Goal: Task Accomplishment & Management: Use online tool/utility

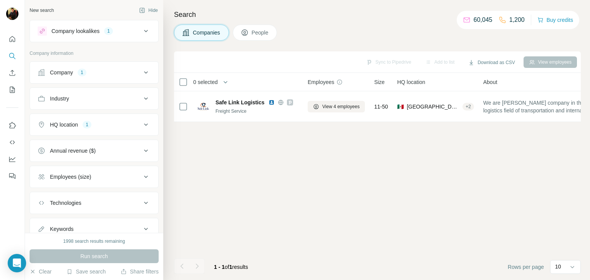
click at [103, 35] on div "Company lookalikes 1" at bounding box center [90, 30] width 104 height 9
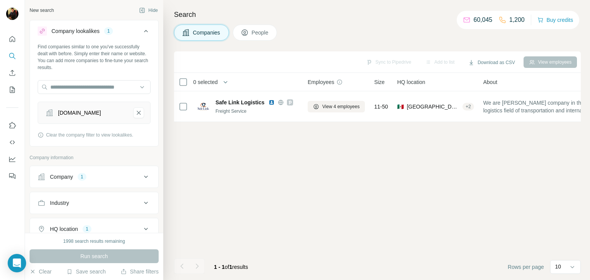
click at [103, 35] on div "Company lookalikes 1" at bounding box center [90, 30] width 104 height 9
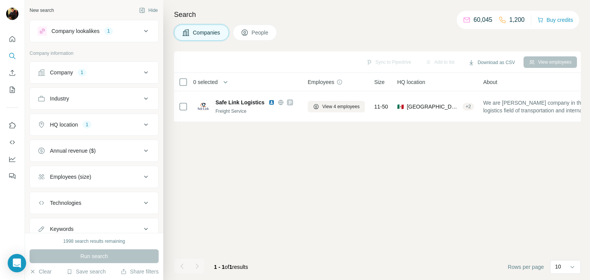
click at [97, 119] on button "HQ location 1" at bounding box center [94, 125] width 128 height 18
click at [89, 161] on icon "button" at bounding box center [92, 161] width 6 height 6
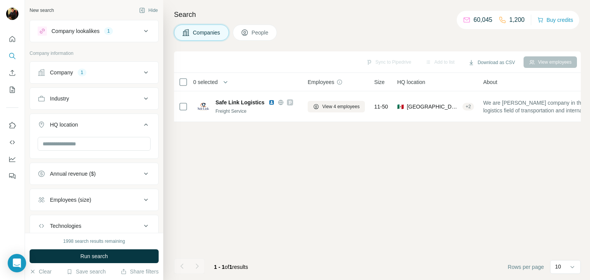
click at [83, 77] on button "Company 1" at bounding box center [94, 72] width 128 height 18
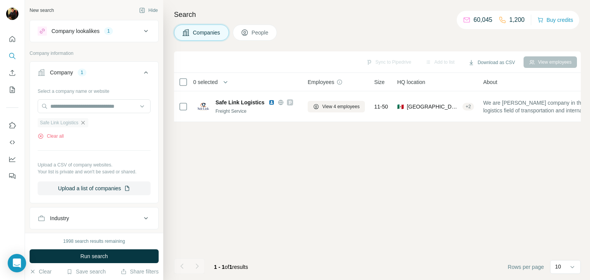
click at [84, 121] on icon "button" at bounding box center [83, 123] width 6 height 6
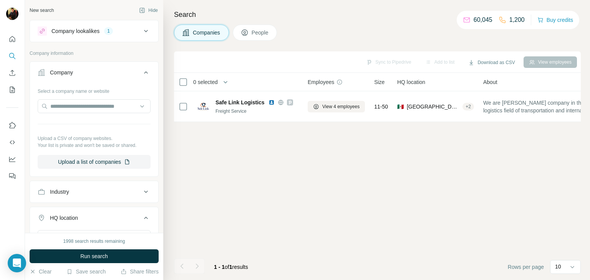
click at [141, 71] on icon at bounding box center [145, 72] width 9 height 9
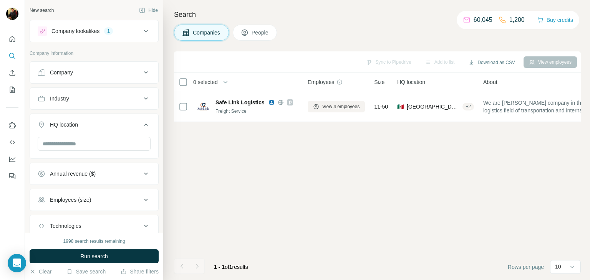
click at [141, 31] on icon at bounding box center [145, 30] width 9 height 9
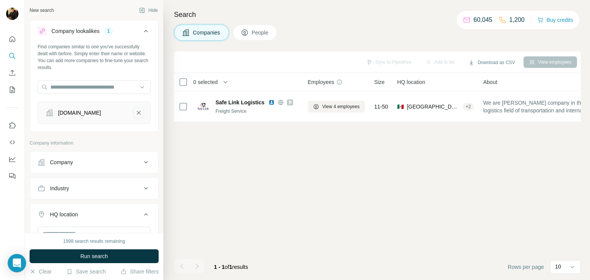
click at [133, 113] on button "medistik.com.mx-remove-button" at bounding box center [138, 113] width 11 height 11
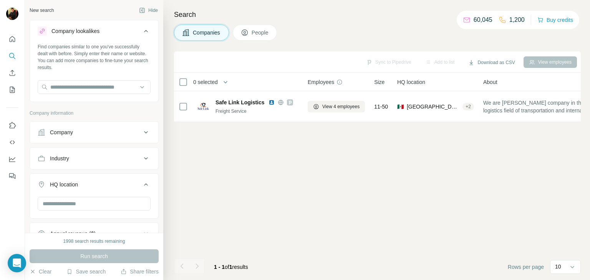
click at [141, 30] on icon at bounding box center [145, 30] width 9 height 9
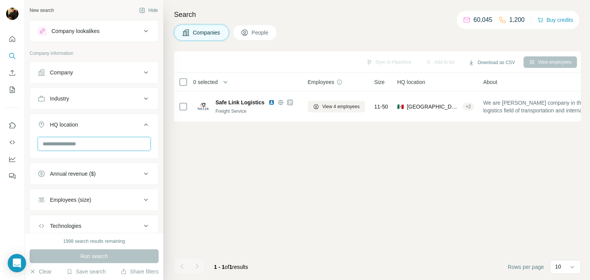
click at [84, 141] on input "text" at bounding box center [94, 144] width 113 height 14
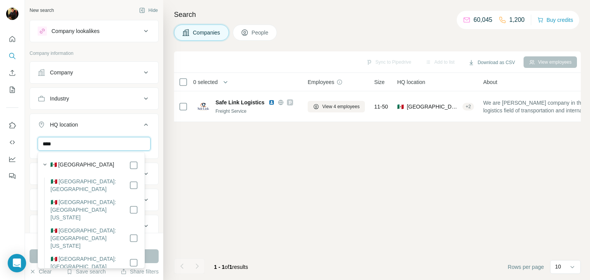
type input "****"
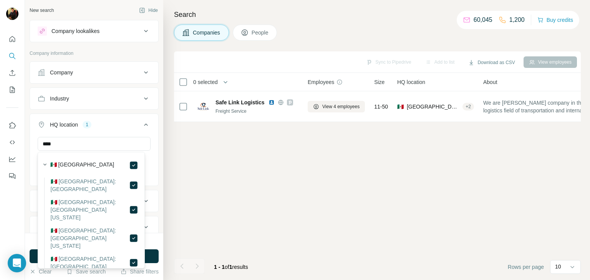
click at [144, 124] on icon at bounding box center [146, 125] width 4 height 2
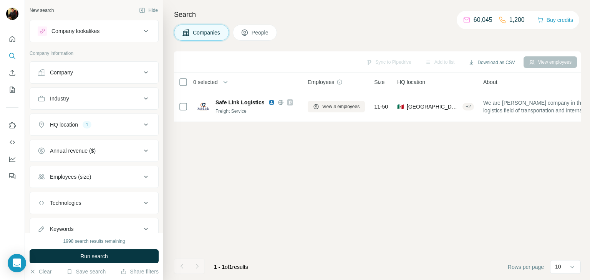
click at [94, 171] on button "Employees (size)" at bounding box center [94, 177] width 128 height 18
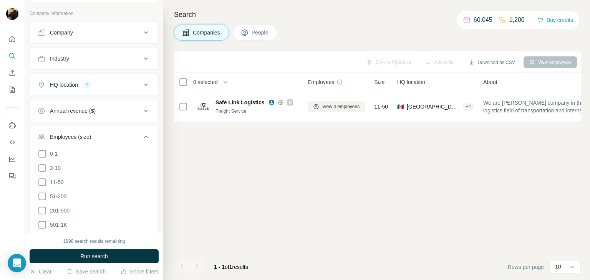
scroll to position [41, 0]
click at [46, 182] on icon at bounding box center [42, 181] width 9 height 9
click at [43, 194] on icon at bounding box center [42, 195] width 9 height 9
click at [142, 136] on icon at bounding box center [145, 135] width 9 height 9
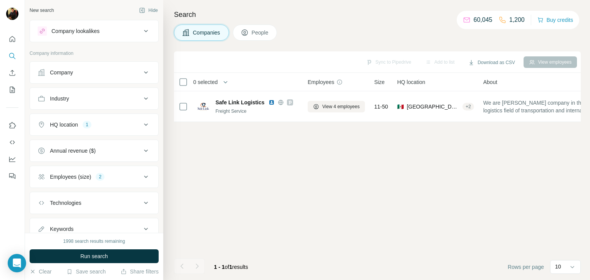
click at [91, 99] on div "Industry" at bounding box center [90, 99] width 104 height 8
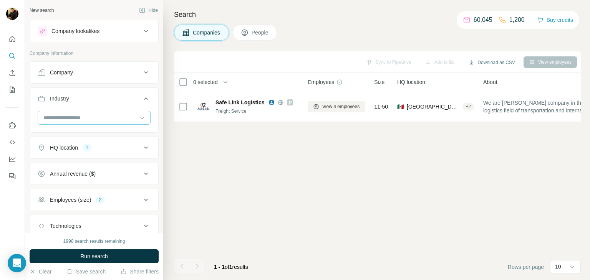
click at [86, 113] on div at bounding box center [90, 117] width 95 height 13
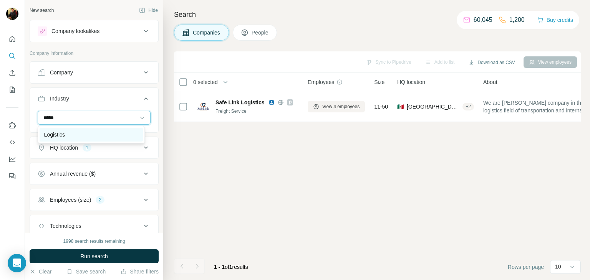
type input "*****"
click at [63, 132] on p "Logistics" at bounding box center [54, 135] width 21 height 8
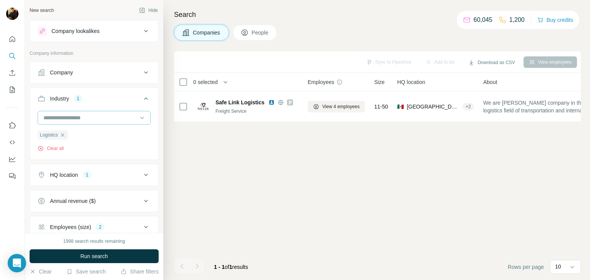
click at [129, 120] on input at bounding box center [90, 118] width 95 height 8
click at [114, 119] on input at bounding box center [90, 118] width 95 height 8
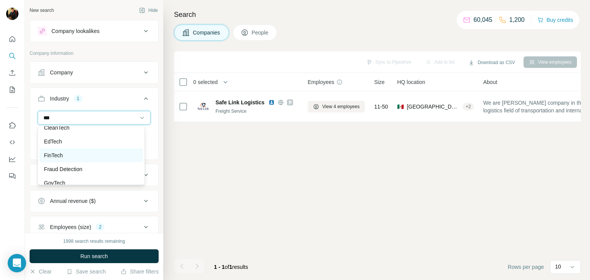
type input "***"
click at [59, 156] on p "FinTech" at bounding box center [53, 156] width 19 height 8
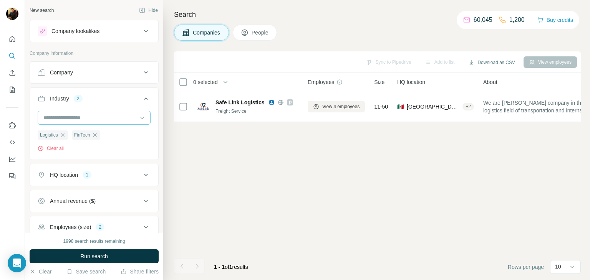
click at [84, 115] on input at bounding box center [90, 118] width 95 height 8
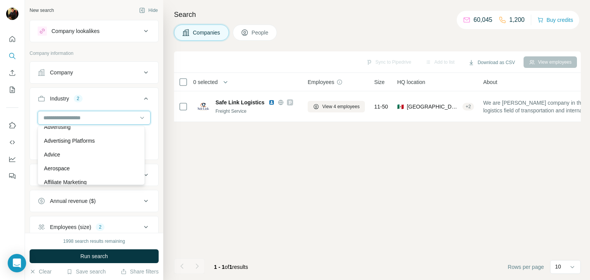
scroll to position [106, 0]
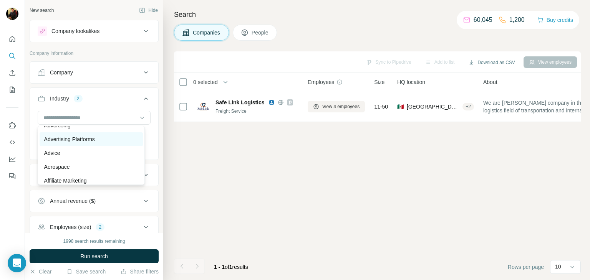
click at [83, 137] on p "Advertising Platforms" at bounding box center [69, 140] width 51 height 8
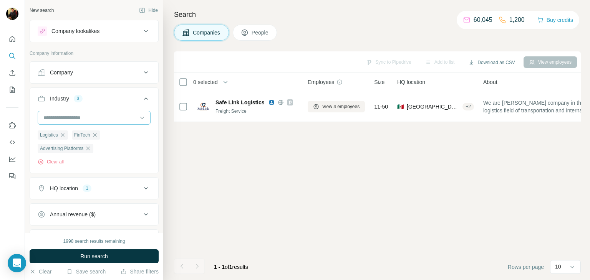
click at [70, 115] on input at bounding box center [90, 118] width 95 height 8
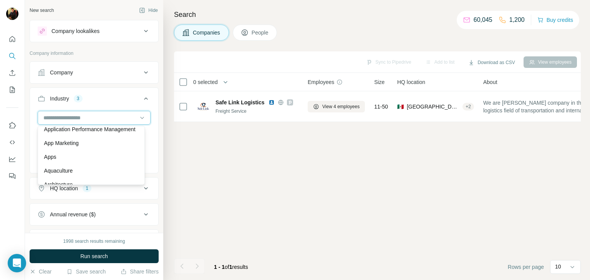
scroll to position [325, 0]
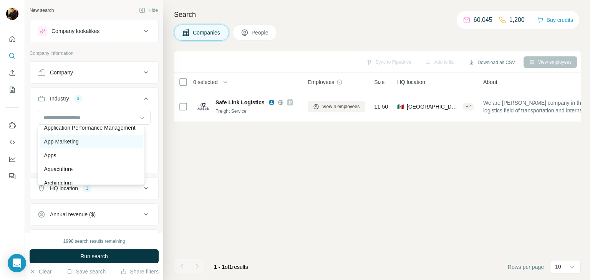
click at [75, 146] on p "App Marketing" at bounding box center [61, 142] width 35 height 8
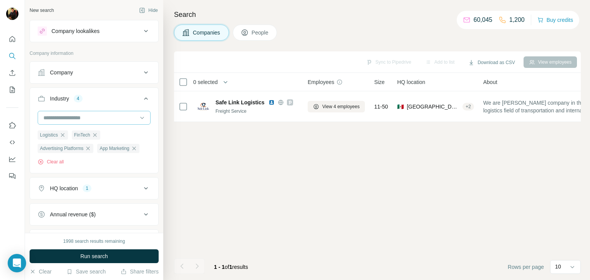
click at [70, 120] on input at bounding box center [90, 118] width 95 height 8
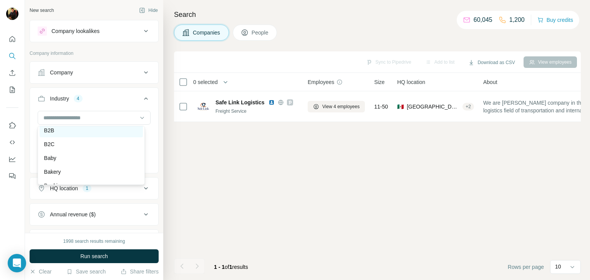
click at [60, 134] on div "B2B" at bounding box center [91, 131] width 94 height 8
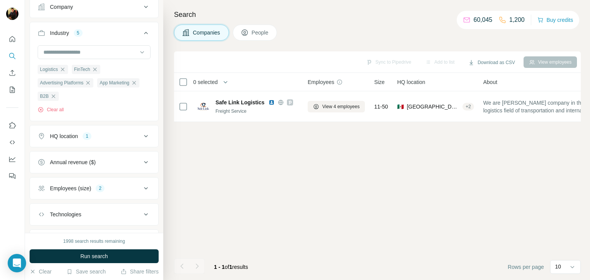
scroll to position [106, 0]
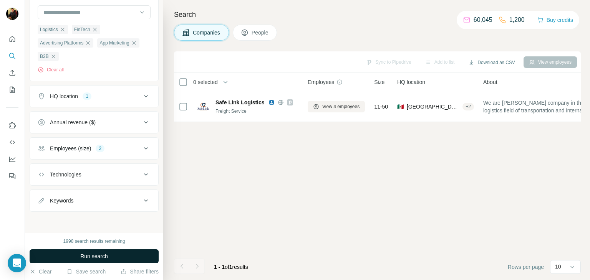
click at [73, 254] on button "Run search" at bounding box center [94, 257] width 129 height 14
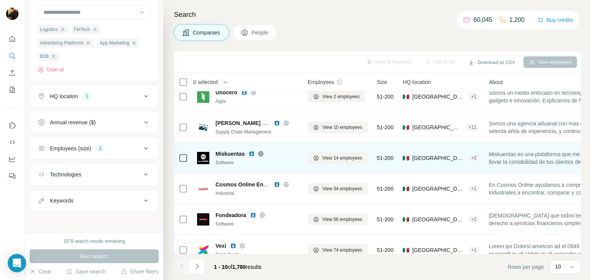
scroll to position [0, 0]
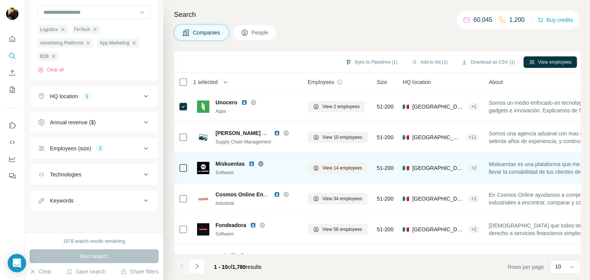
click at [179, 162] on div at bounding box center [183, 167] width 9 height 21
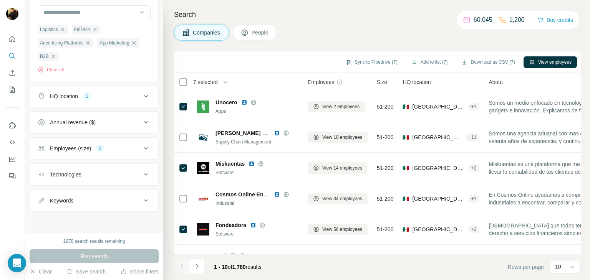
scroll to position [148, 0]
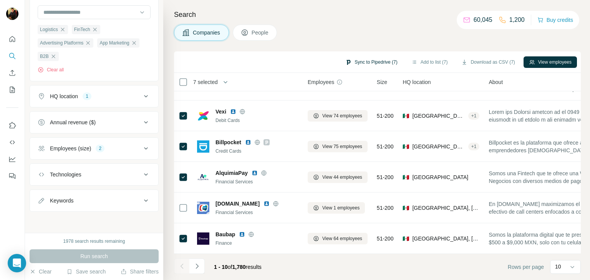
click at [368, 61] on button "Sync to Pipedrive (7)" at bounding box center [371, 62] width 63 height 12
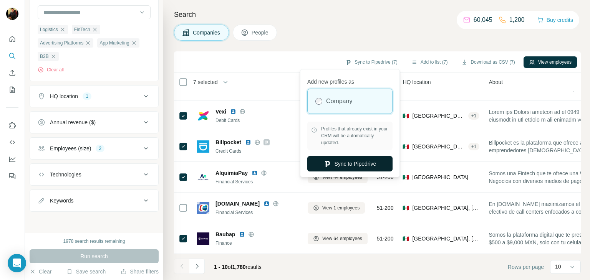
click at [347, 164] on button "Sync to Pipedrive" at bounding box center [349, 163] width 85 height 15
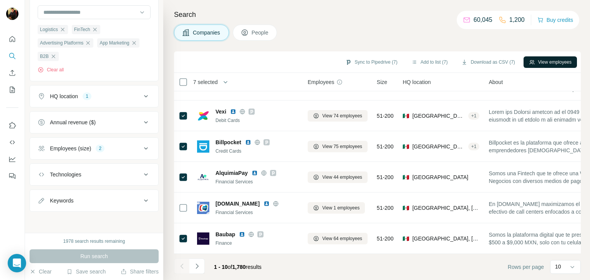
click at [563, 65] on button "View employees" at bounding box center [549, 62] width 53 height 12
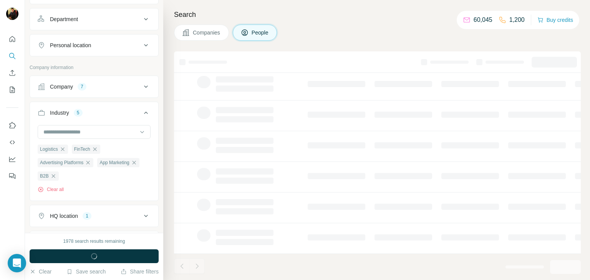
scroll to position [225, 0]
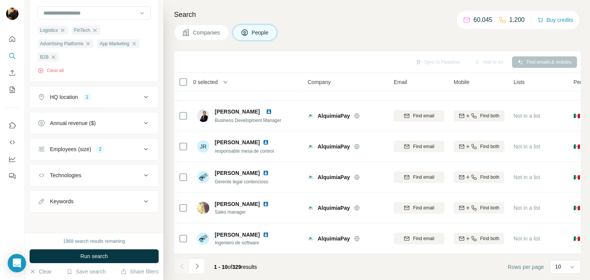
click at [204, 28] on button "Companies" at bounding box center [201, 33] width 55 height 16
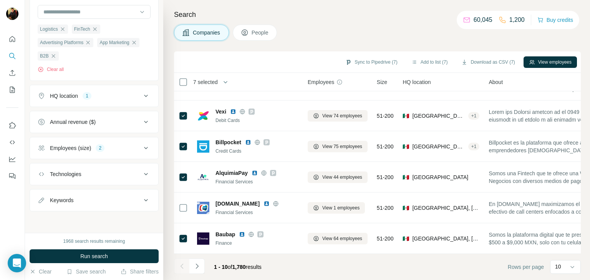
scroll to position [106, 0]
click at [388, 63] on button "Sync to Pipedrive (7)" at bounding box center [371, 62] width 63 height 12
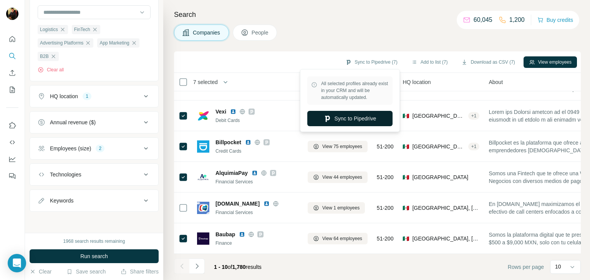
click at [355, 119] on button "Sync to Pipedrive" at bounding box center [349, 118] width 85 height 15
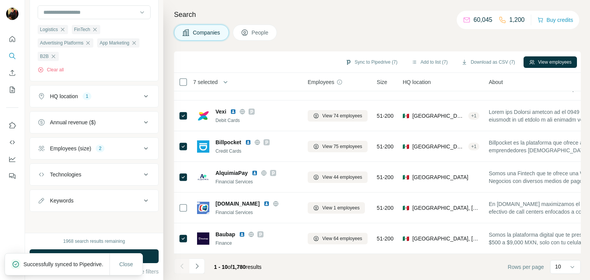
click at [46, 261] on p "Successfully synced to Pipedrive." at bounding box center [66, 265] width 86 height 8
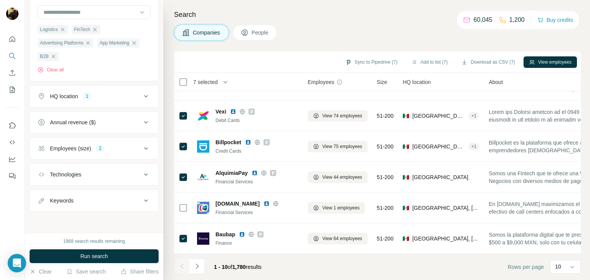
click at [123, 261] on div "Close" at bounding box center [125, 272] width 33 height 22
click at [268, 41] on div "Search Companies People Sync to Pipedrive (7) Add to list (7) Download as CSV (…" at bounding box center [376, 140] width 427 height 280
click at [265, 35] on span "People" at bounding box center [261, 33] width 18 height 8
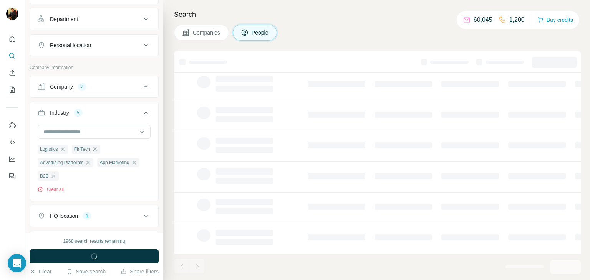
scroll to position [225, 0]
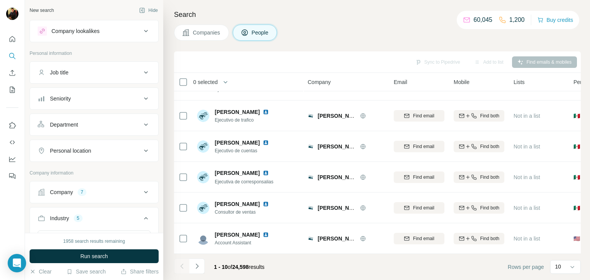
click at [87, 122] on div "Department" at bounding box center [90, 125] width 104 height 8
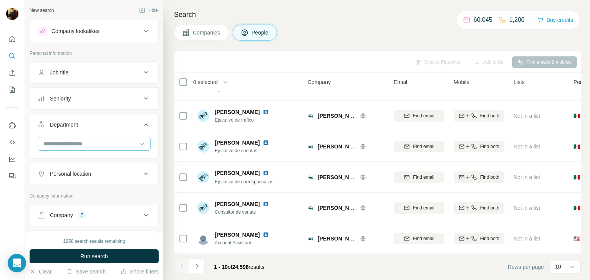
click at [72, 142] on input at bounding box center [90, 144] width 95 height 8
type input "*"
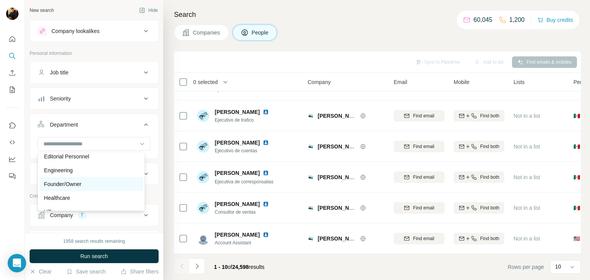
click at [69, 189] on div "Founder/Owner" at bounding box center [91, 184] width 103 height 14
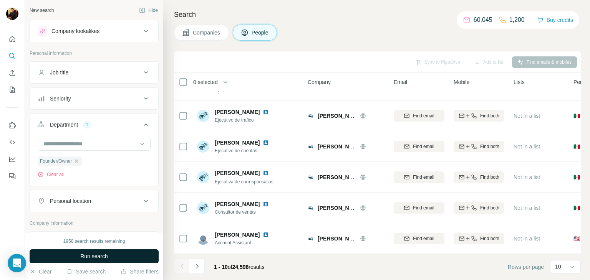
click at [67, 258] on button "Run search" at bounding box center [94, 257] width 129 height 14
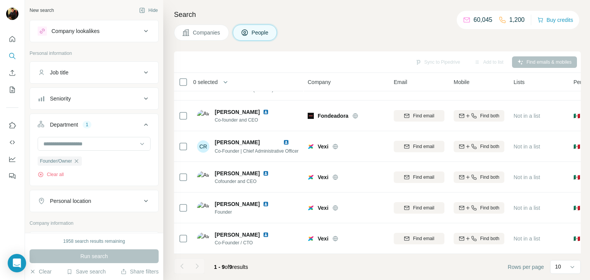
scroll to position [117, 0]
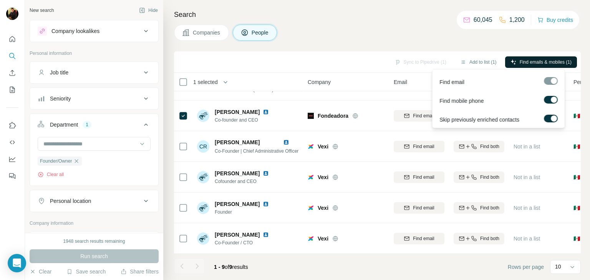
click at [548, 60] on span "Find emails & mobiles (1)" at bounding box center [546, 62] width 52 height 7
click at [377, 35] on div "Companies People" at bounding box center [377, 33] width 407 height 16
click at [554, 64] on span "Find emails & mobiles (5)" at bounding box center [546, 62] width 52 height 7
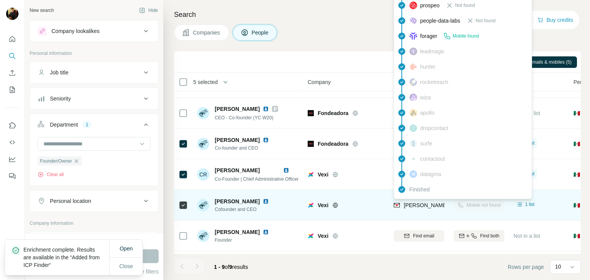
scroll to position [0, 0]
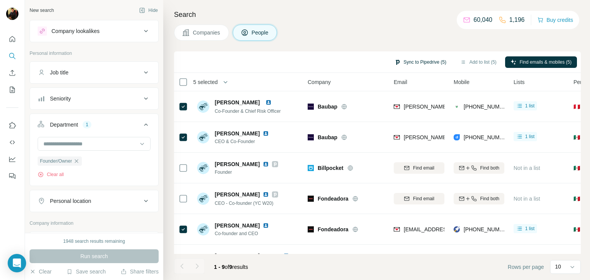
click at [430, 60] on button "Sync to Pipedrive (5)" at bounding box center [420, 62] width 63 height 12
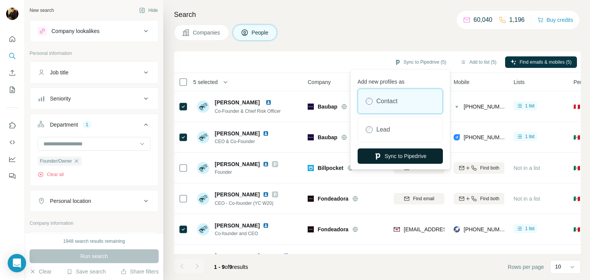
click at [385, 157] on button "Sync to Pipedrive" at bounding box center [399, 156] width 85 height 15
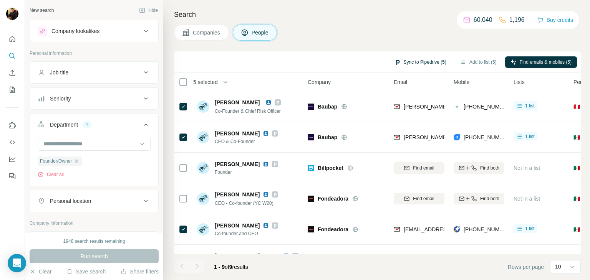
click at [432, 62] on button "Sync to Pipedrive (5)" at bounding box center [420, 62] width 63 height 12
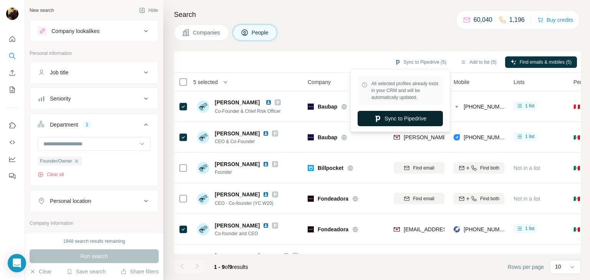
click at [407, 112] on button "Sync to Pipedrive" at bounding box center [399, 118] width 85 height 15
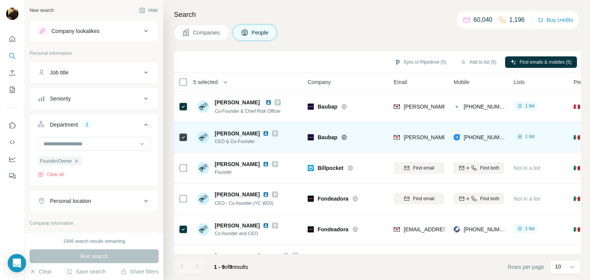
click at [344, 137] on icon at bounding box center [344, 137] width 6 height 6
drag, startPoint x: 338, startPoint y: 137, endPoint x: 317, endPoint y: 139, distance: 21.2
click at [318, 139] on div "Baubap" at bounding box center [351, 138] width 67 height 8
copy span "Baubap"
drag, startPoint x: 213, startPoint y: 135, endPoint x: 257, endPoint y: 136, distance: 43.8
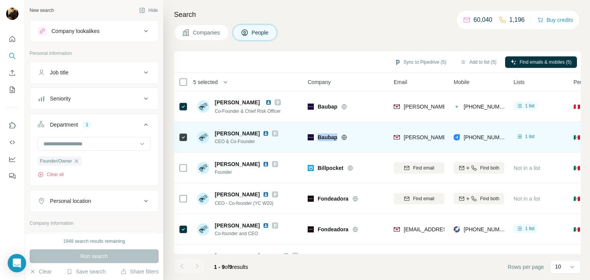
click at [257, 136] on div "Roberto Salcedo CEO & Co-Founder" at bounding box center [237, 137] width 81 height 15
copy span "Roberto Salcedo"
click at [263, 133] on img at bounding box center [266, 134] width 6 height 6
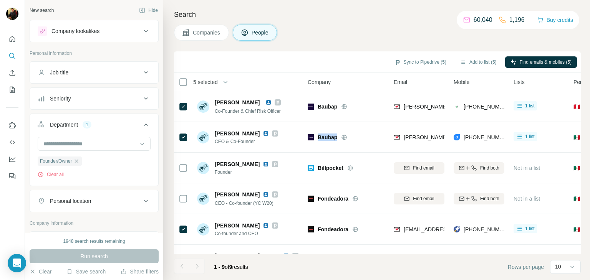
click at [209, 32] on span "Companies" at bounding box center [207, 33] width 28 height 8
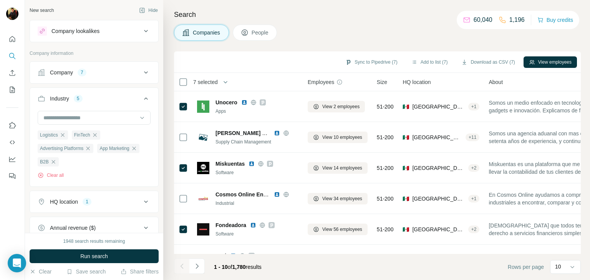
click at [266, 32] on span "People" at bounding box center [261, 33] width 18 height 8
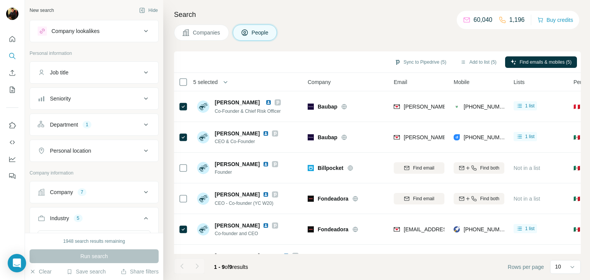
scroll to position [557, 0]
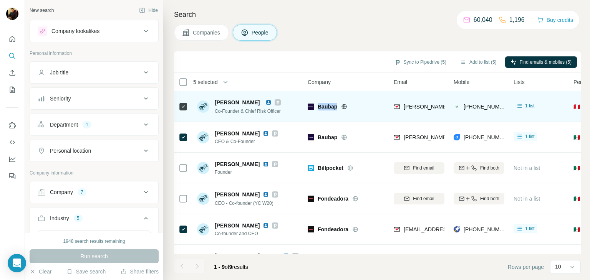
copy span "Baubap"
drag, startPoint x: 337, startPoint y: 104, endPoint x: 315, endPoint y: 109, distance: 22.4
click at [315, 109] on div "Baubap" at bounding box center [346, 107] width 77 height 8
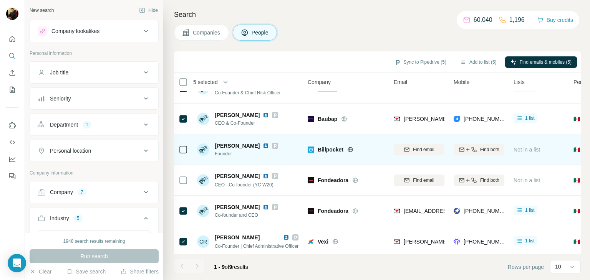
scroll to position [28, 0]
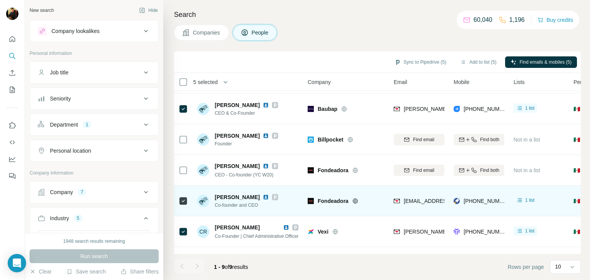
click at [354, 201] on icon at bounding box center [355, 201] width 2 height 5
click at [263, 197] on img at bounding box center [266, 197] width 6 height 6
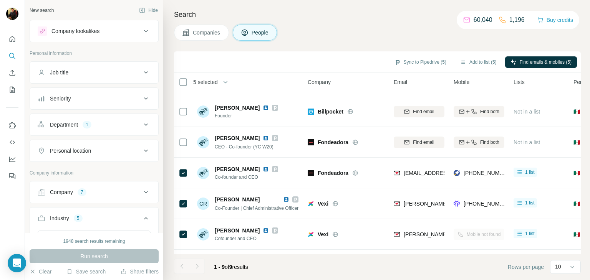
scroll to position [55, 0]
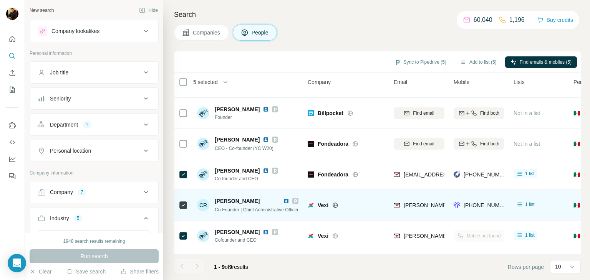
click at [332, 206] on icon at bounding box center [335, 205] width 6 height 6
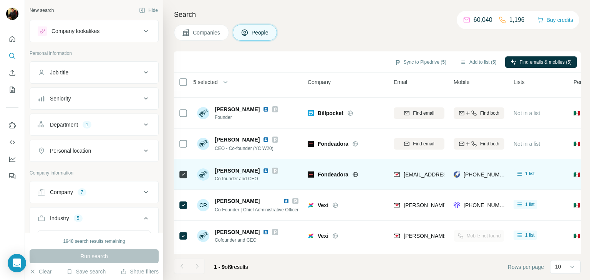
scroll to position [0, 0]
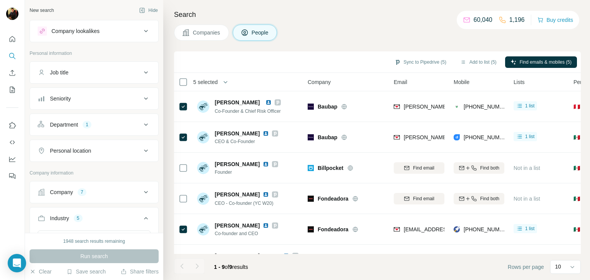
click at [197, 26] on button "Companies" at bounding box center [201, 33] width 55 height 16
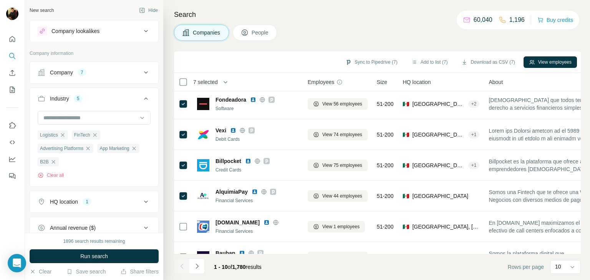
scroll to position [127, 0]
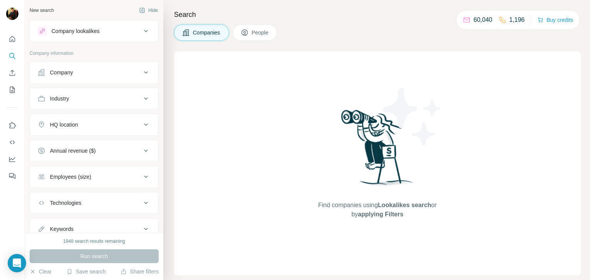
click at [81, 73] on div "Company" at bounding box center [90, 73] width 104 height 8
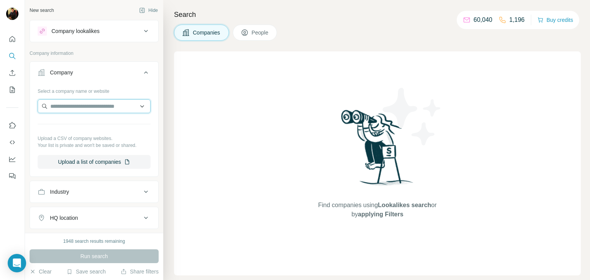
click at [69, 103] on input "text" at bounding box center [94, 106] width 113 height 14
paste input "******"
type input "******"
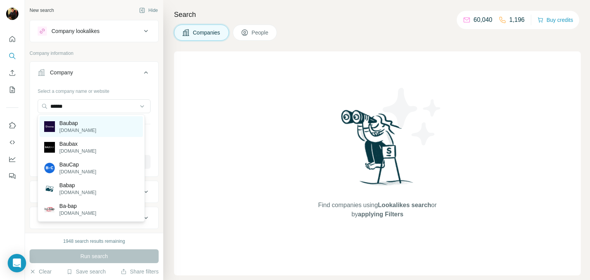
click at [77, 121] on p "Baubap" at bounding box center [78, 123] width 37 height 8
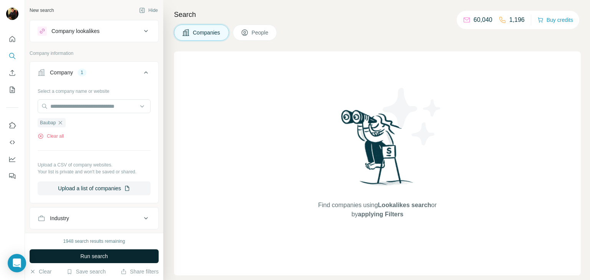
click at [65, 260] on button "Run search" at bounding box center [94, 257] width 129 height 14
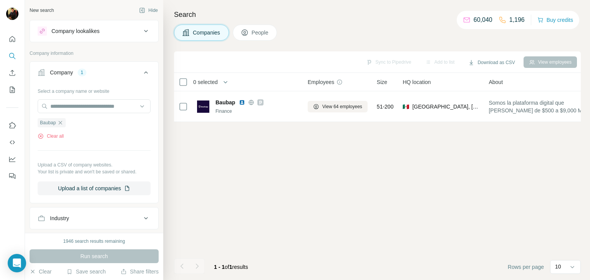
click at [260, 31] on span "People" at bounding box center [261, 33] width 18 height 8
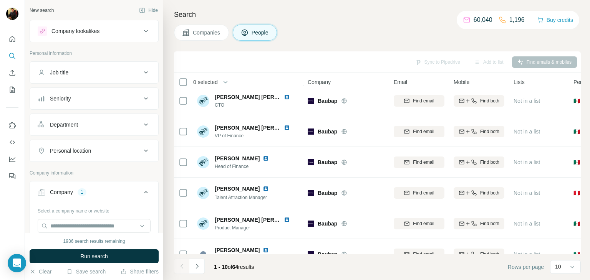
scroll to position [148, 0]
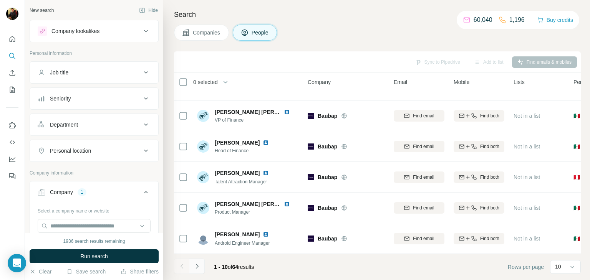
click at [194, 265] on icon "Navigate to next page" at bounding box center [197, 267] width 8 height 8
click at [196, 271] on button "Navigate to next page" at bounding box center [196, 266] width 15 height 15
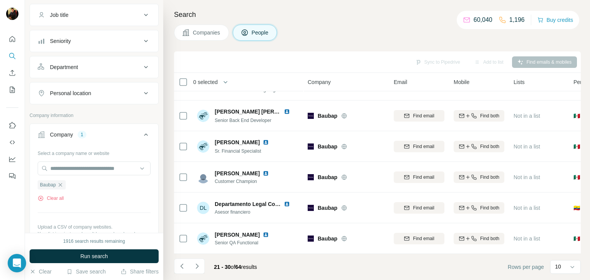
scroll to position [55, 0]
click at [86, 66] on div "Department" at bounding box center [90, 70] width 104 height 8
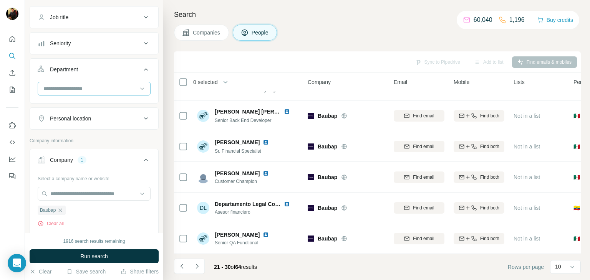
click at [90, 89] on input at bounding box center [90, 88] width 95 height 8
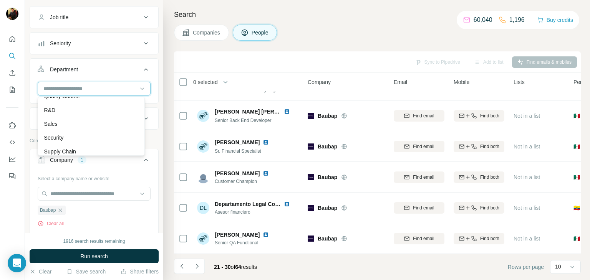
scroll to position [273, 0]
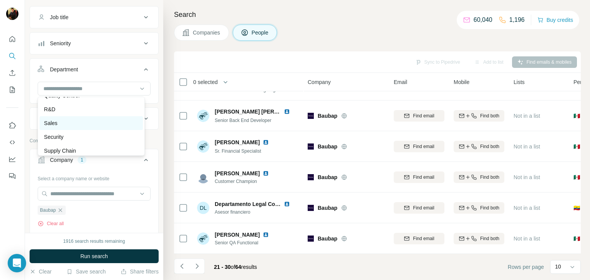
click at [68, 121] on div "Sales" at bounding box center [91, 123] width 94 height 8
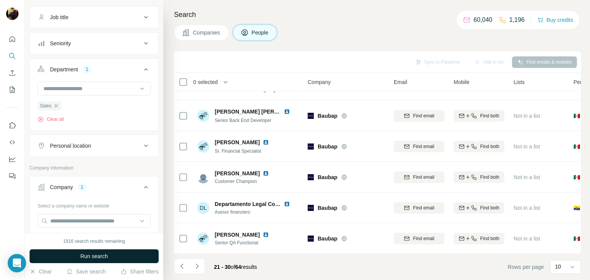
click at [64, 257] on button "Run search" at bounding box center [94, 257] width 129 height 14
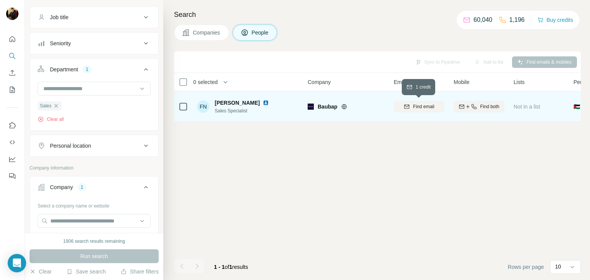
click at [424, 109] on span "Find email" at bounding box center [423, 106] width 21 height 7
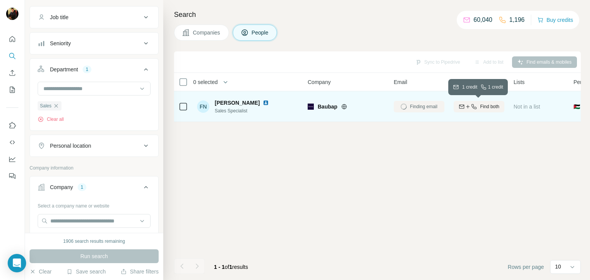
click at [460, 109] on icon "button" at bounding box center [461, 107] width 6 height 6
click at [263, 104] on img at bounding box center [266, 103] width 6 height 6
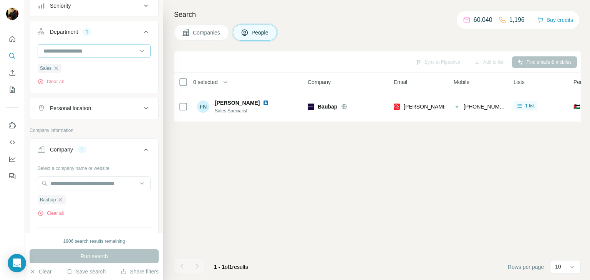
scroll to position [93, 0]
click at [62, 197] on icon "button" at bounding box center [60, 200] width 6 height 6
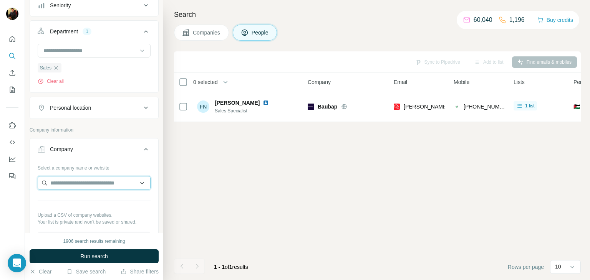
click at [55, 188] on input "text" at bounding box center [94, 183] width 113 height 14
paste input "**********"
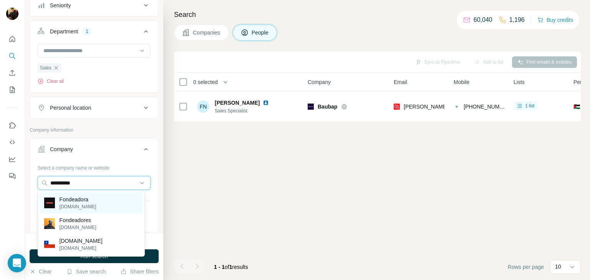
type input "**********"
click at [71, 198] on p "Fondeadora" at bounding box center [78, 200] width 37 height 8
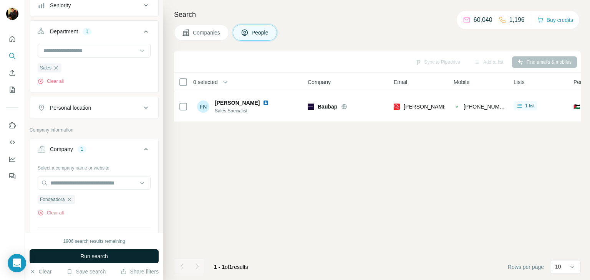
click at [54, 256] on button "Run search" at bounding box center [94, 257] width 129 height 14
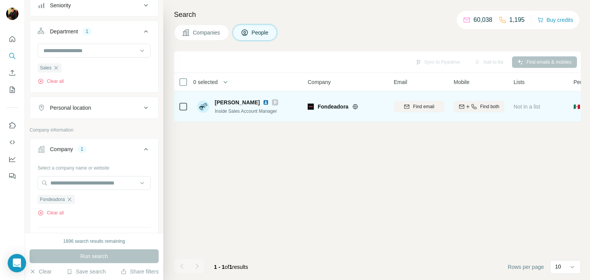
click at [264, 102] on img at bounding box center [266, 102] width 6 height 6
click at [186, 110] on icon at bounding box center [183, 106] width 9 height 9
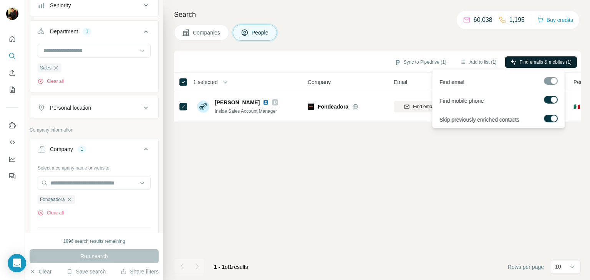
click at [539, 63] on span "Find emails & mobiles (1)" at bounding box center [546, 62] width 52 height 7
click at [417, 62] on button "Sync to Pipedrive (1)" at bounding box center [420, 62] width 63 height 12
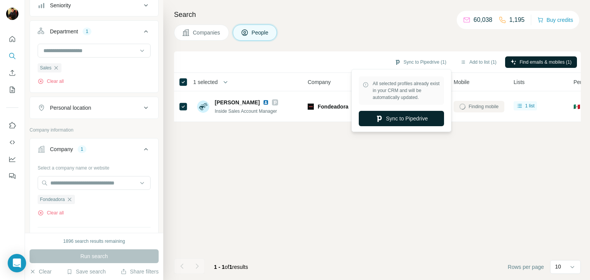
click at [395, 117] on button "Sync to Pipedrive" at bounding box center [401, 118] width 85 height 15
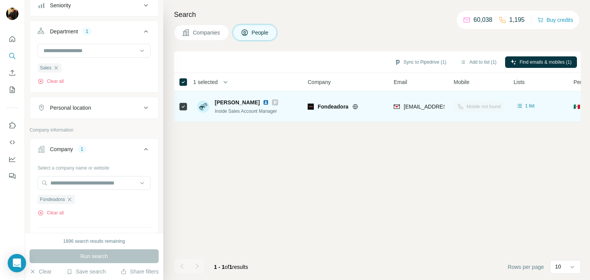
drag, startPoint x: 258, startPoint y: 102, endPoint x: 215, endPoint y: 104, distance: 42.7
click at [215, 104] on div "Manuel Bautista" at bounding box center [246, 103] width 63 height 8
copy span "Manuel Bautista"
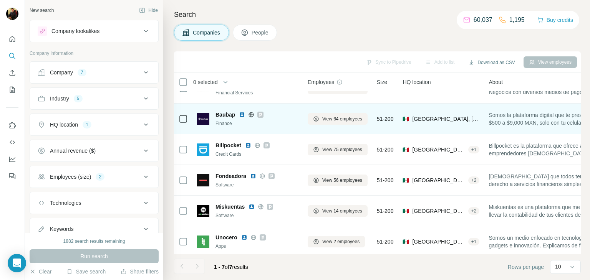
scroll to position [21, 0]
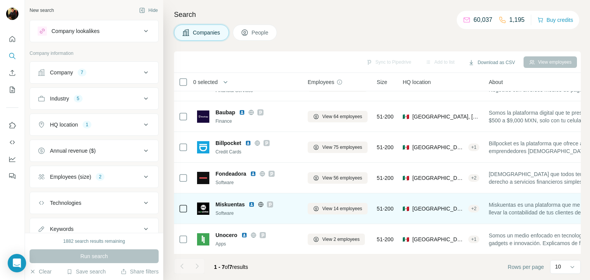
click at [269, 204] on icon at bounding box center [270, 205] width 5 height 6
click at [253, 204] on img at bounding box center [251, 205] width 6 height 6
click at [261, 204] on icon at bounding box center [261, 205] width 6 height 6
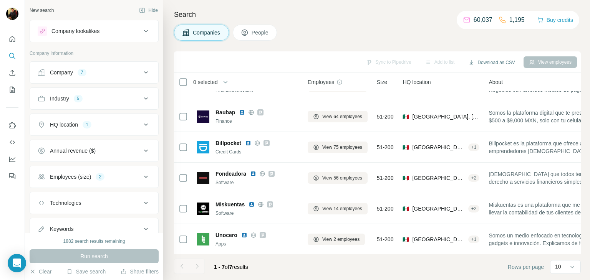
click at [256, 35] on span "People" at bounding box center [261, 33] width 18 height 8
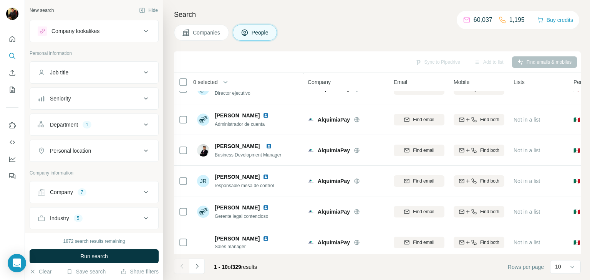
scroll to position [148, 0]
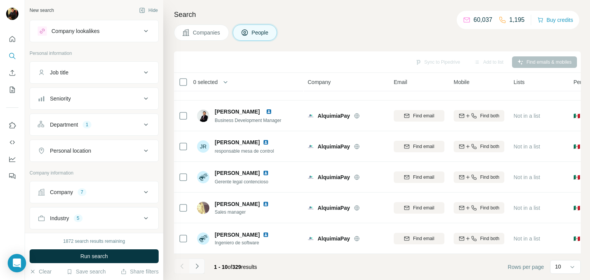
click at [197, 268] on icon "Navigate to next page" at bounding box center [197, 267] width 8 height 8
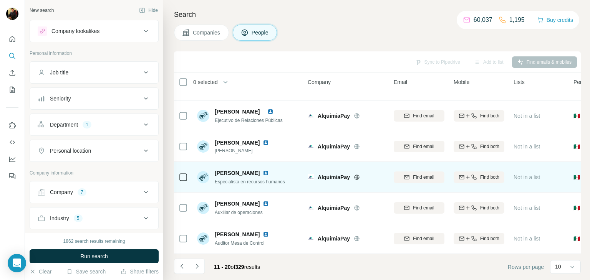
scroll to position [0, 0]
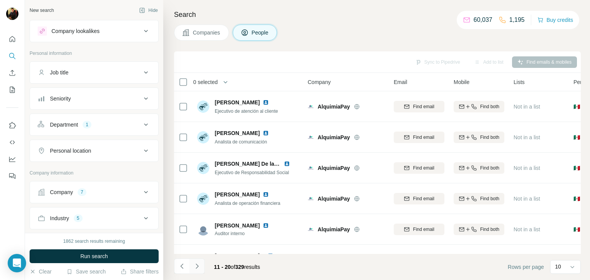
click at [198, 265] on icon "Navigate to next page" at bounding box center [197, 267] width 8 height 8
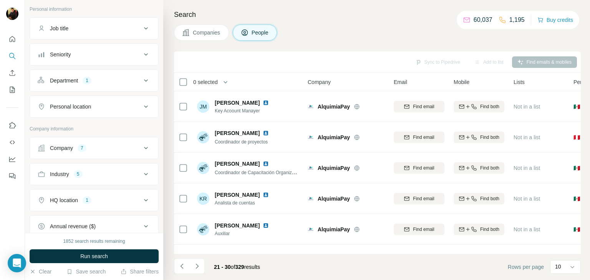
click at [217, 28] on button "Companies" at bounding box center [201, 33] width 55 height 16
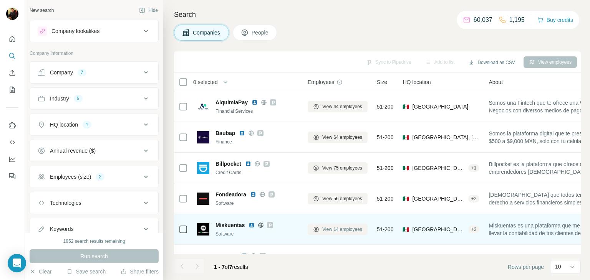
click at [344, 227] on span "View 14 employees" at bounding box center [342, 229] width 40 height 7
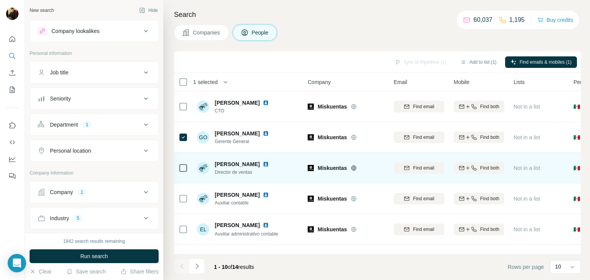
click at [183, 164] on icon at bounding box center [183, 168] width 9 height 9
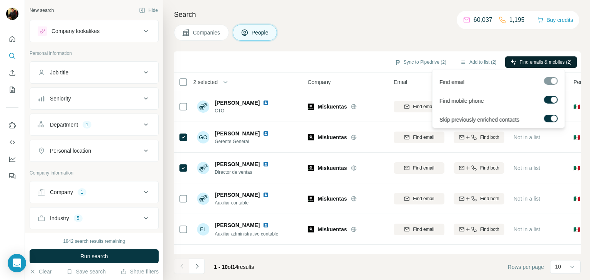
click at [542, 65] on span "Find emails & mobiles (2)" at bounding box center [546, 62] width 52 height 7
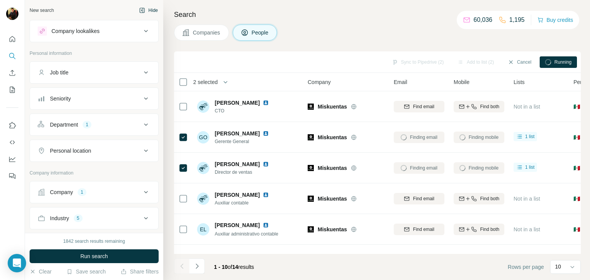
click at [145, 8] on button "Hide" at bounding box center [149, 11] width 30 height 12
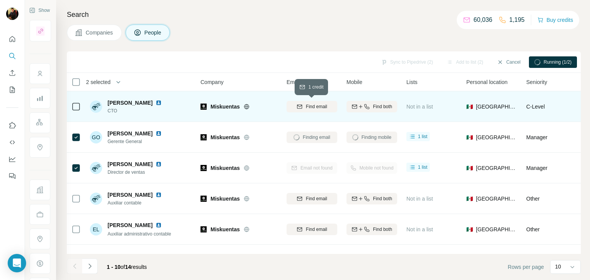
click at [306, 107] on span "Find email" at bounding box center [316, 106] width 21 height 7
click at [348, 104] on div "Find both" at bounding box center [371, 106] width 51 height 7
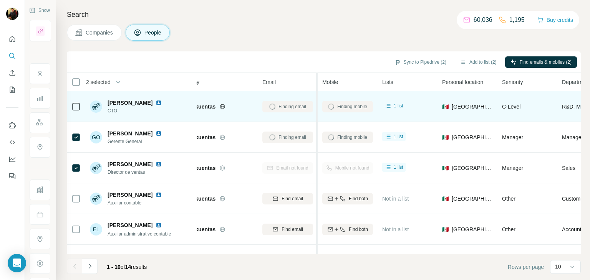
scroll to position [2, 0]
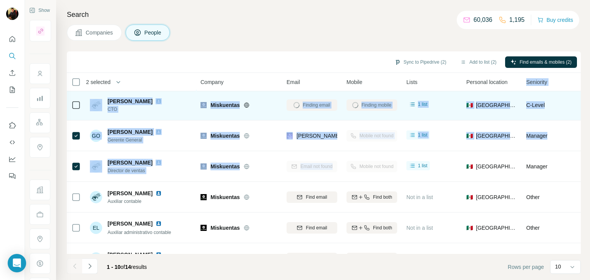
drag, startPoint x: 339, startPoint y: 179, endPoint x: 514, endPoint y: 82, distance: 199.4
click at [514, 82] on table "2 selected People Company Email Mobile Lists Personal location Seniority Depart…" at bounding box center [397, 234] width 660 height 326
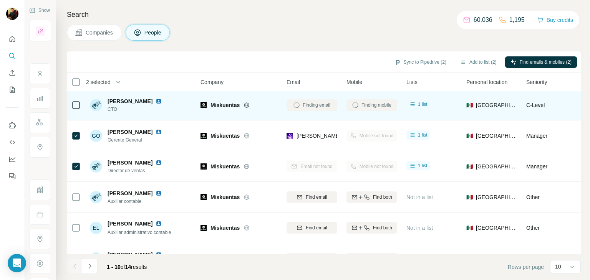
click at [377, 43] on div "Search Companies People Sync to Pipedrive (2) Add to list (2) Find emails & mob…" at bounding box center [323, 140] width 534 height 280
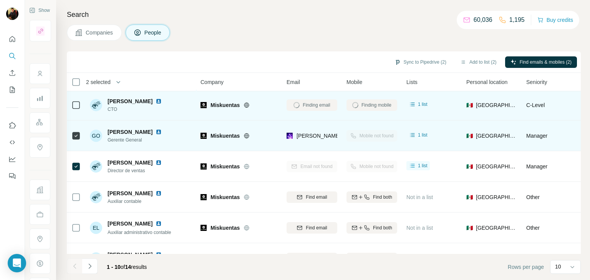
scroll to position [0, 0]
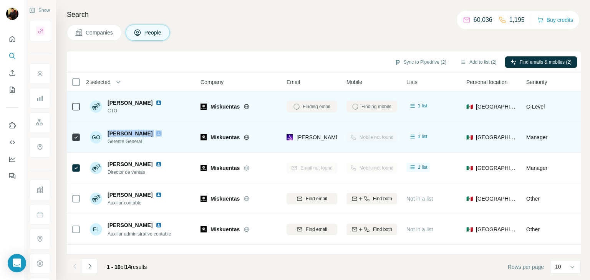
drag, startPoint x: 144, startPoint y: 132, endPoint x: 108, endPoint y: 134, distance: 36.9
click at [108, 134] on div "Grisell Olvera" at bounding box center [139, 134] width 63 height 8
copy span "Grisell Olvera"
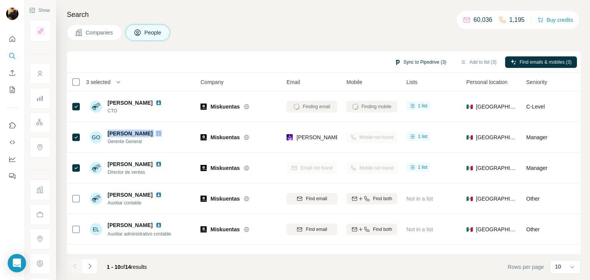
click at [428, 62] on button "Sync to Pipedrive (3)" at bounding box center [420, 62] width 63 height 12
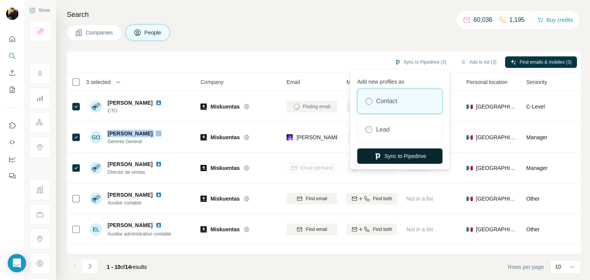
click at [381, 156] on button "Sync to Pipedrive" at bounding box center [399, 156] width 85 height 15
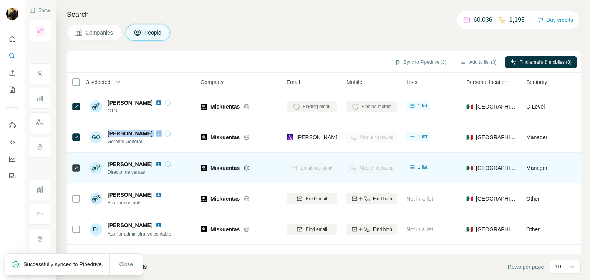
click at [162, 164] on img at bounding box center [159, 164] width 6 height 6
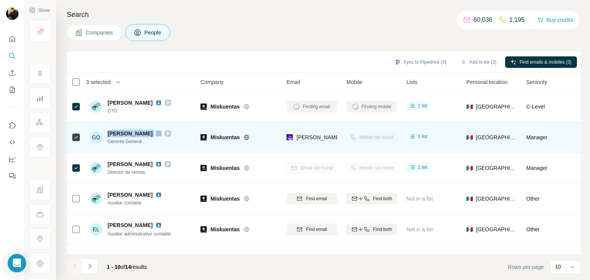
click at [156, 133] on img at bounding box center [159, 134] width 6 height 6
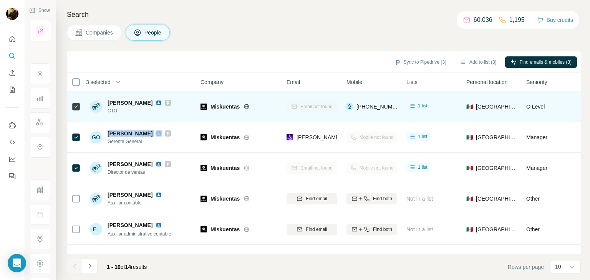
click at [162, 103] on img at bounding box center [159, 103] width 6 height 6
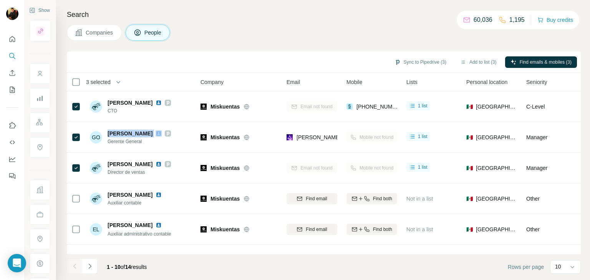
click at [99, 36] on button "Companies" at bounding box center [94, 33] width 55 height 16
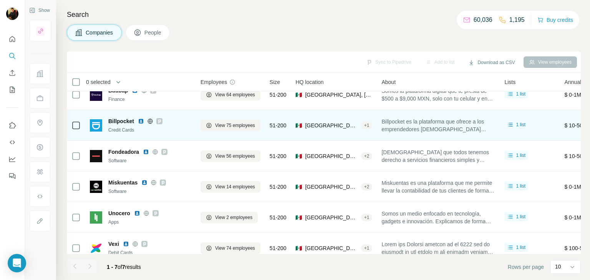
scroll to position [56, 0]
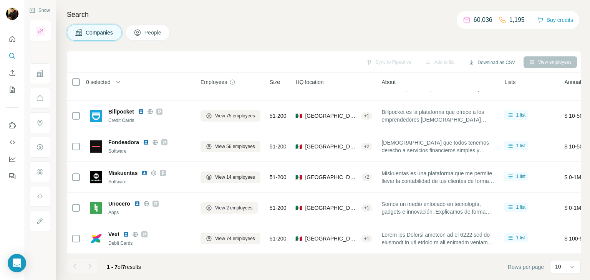
click at [145, 31] on button "People" at bounding box center [148, 33] width 45 height 16
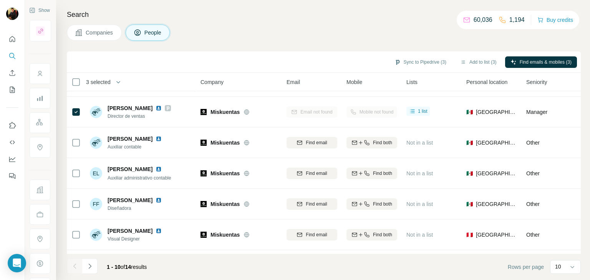
click at [107, 29] on span "Companies" at bounding box center [100, 33] width 28 height 8
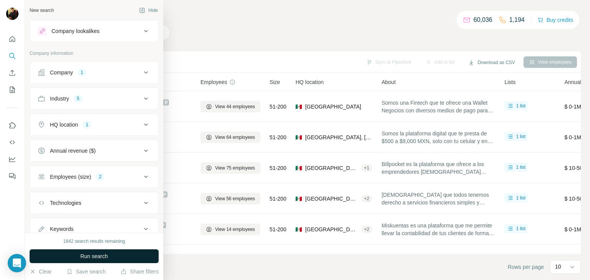
click at [75, 257] on button "Run search" at bounding box center [94, 257] width 129 height 14
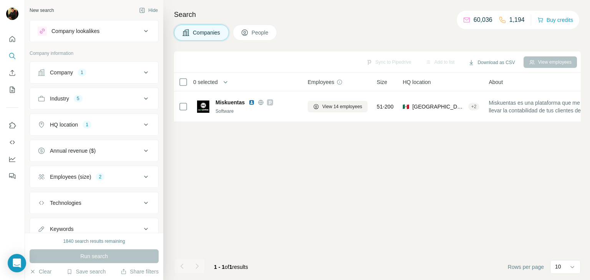
click at [94, 69] on div "Company 1" at bounding box center [90, 73] width 104 height 8
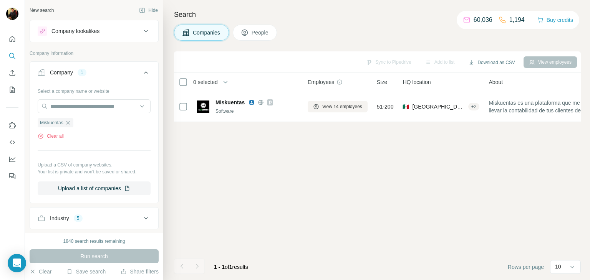
click at [268, 140] on div "Sync to Pipedrive Add to list Download as CSV View employees 0 selected Compani…" at bounding box center [377, 165] width 407 height 229
click at [277, 172] on div "Sync to Pipedrive Add to list Download as CSV View employees 0 selected Compani…" at bounding box center [377, 165] width 407 height 229
click at [144, 7] on button "Hide" at bounding box center [149, 11] width 30 height 12
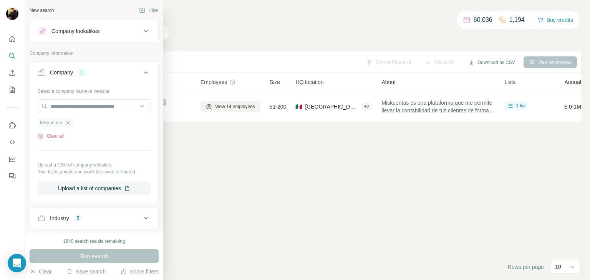
click at [67, 125] on icon "button" at bounding box center [68, 123] width 6 height 6
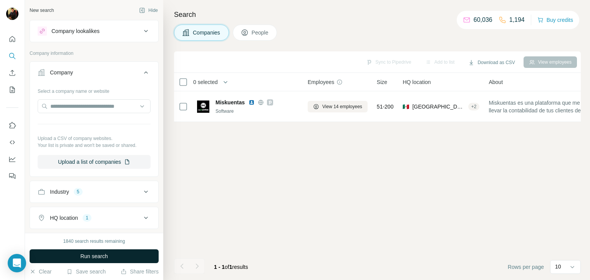
click at [92, 259] on span "Run search" at bounding box center [94, 257] width 28 height 8
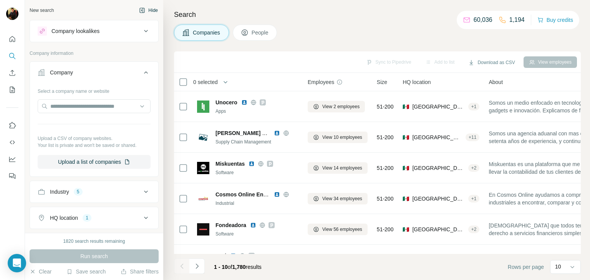
click at [149, 6] on button "Hide" at bounding box center [149, 11] width 30 height 12
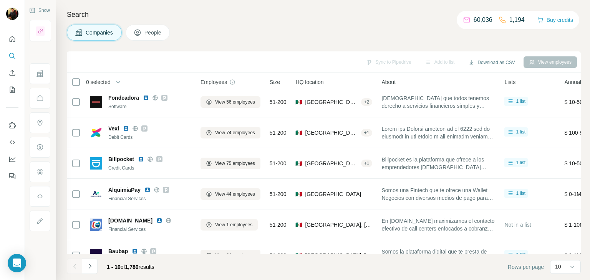
scroll to position [148, 0]
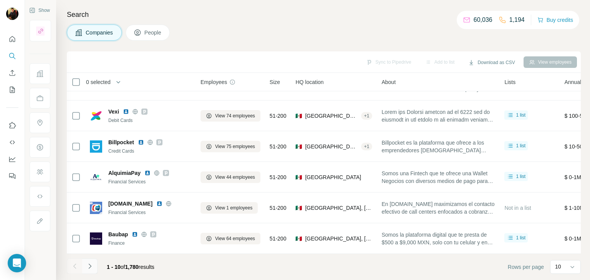
click at [88, 267] on icon "Navigate to next page" at bounding box center [90, 267] width 8 height 8
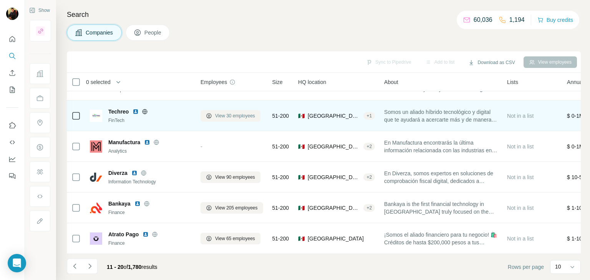
click at [232, 113] on span "View 30 employees" at bounding box center [235, 116] width 40 height 7
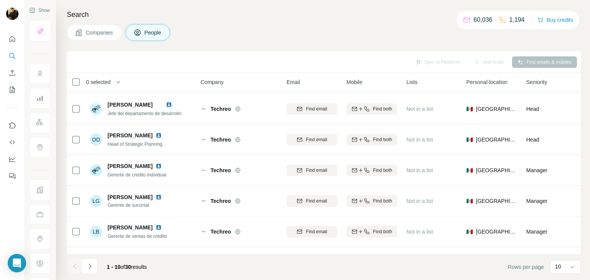
scroll to position [27, 0]
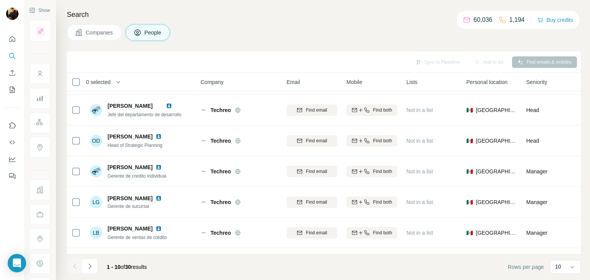
click at [106, 33] on span "Companies" at bounding box center [100, 33] width 28 height 8
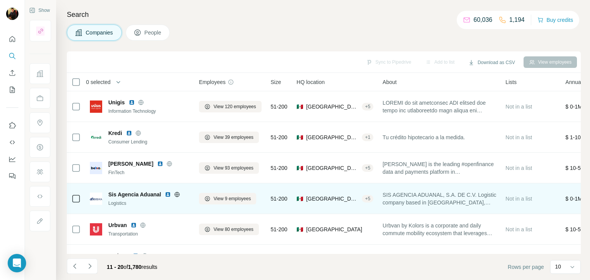
scroll to position [0, 2]
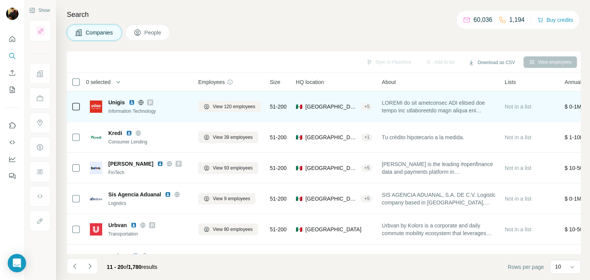
click at [140, 103] on icon at bounding box center [141, 102] width 6 height 6
click at [221, 106] on span "View 120 employees" at bounding box center [234, 106] width 43 height 7
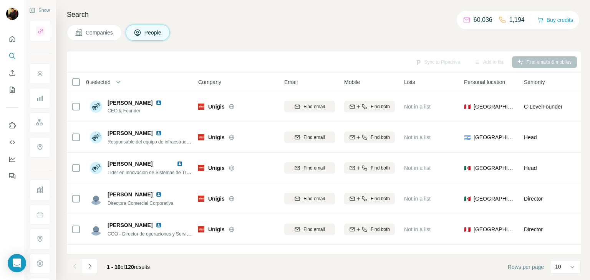
click at [91, 40] on button "Companies" at bounding box center [94, 33] width 55 height 16
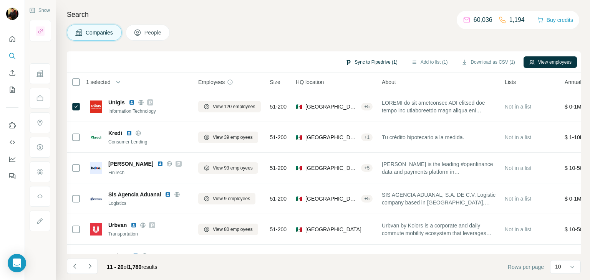
click at [377, 63] on button "Sync to Pipedrive (1)" at bounding box center [371, 62] width 63 height 12
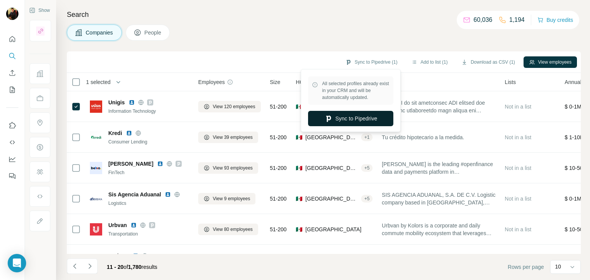
click at [346, 114] on button "Sync to Pipedrive" at bounding box center [350, 118] width 85 height 15
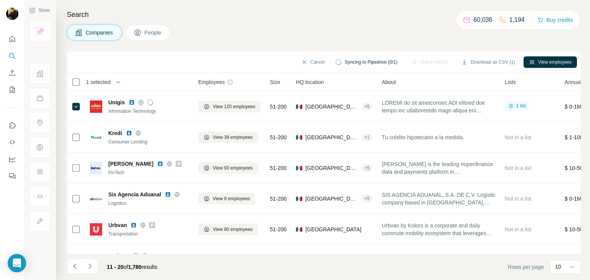
click at [150, 33] on span "People" at bounding box center [153, 33] width 18 height 8
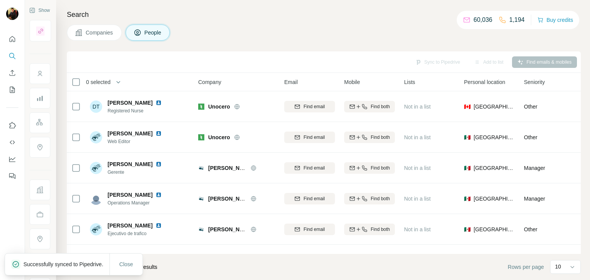
click at [111, 36] on span "Companies" at bounding box center [100, 33] width 28 height 8
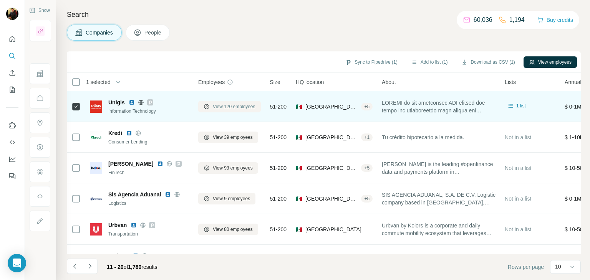
click at [218, 111] on button "View 120 employees" at bounding box center [229, 107] width 63 height 12
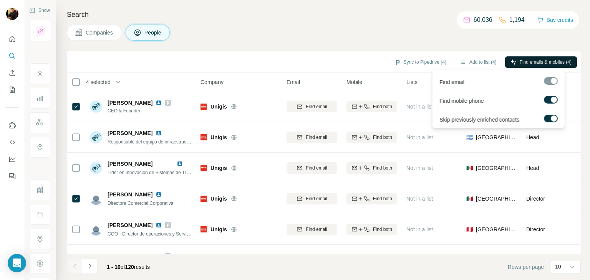
click at [530, 60] on span "Find emails & mobiles (4)" at bounding box center [546, 62] width 52 height 7
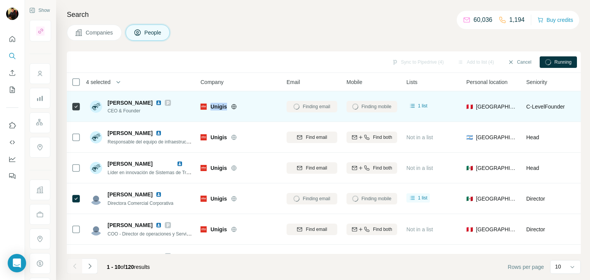
drag, startPoint x: 228, startPoint y: 108, endPoint x: 210, endPoint y: 109, distance: 18.1
click at [210, 109] on div "Unigis" at bounding box center [238, 107] width 77 height 8
copy span "Unigis"
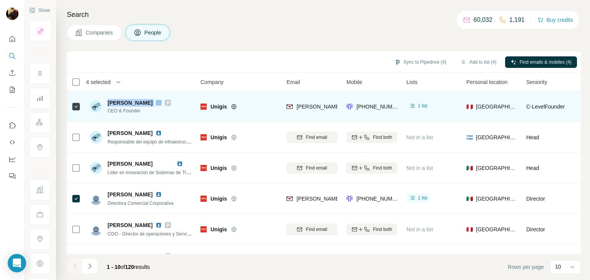
drag, startPoint x: 141, startPoint y: 100, endPoint x: 108, endPoint y: 105, distance: 33.3
click at [108, 105] on div "Adrian Brcic" at bounding box center [139, 103] width 63 height 8
copy span "Adrian Brcic"
click at [156, 103] on img at bounding box center [159, 103] width 6 height 6
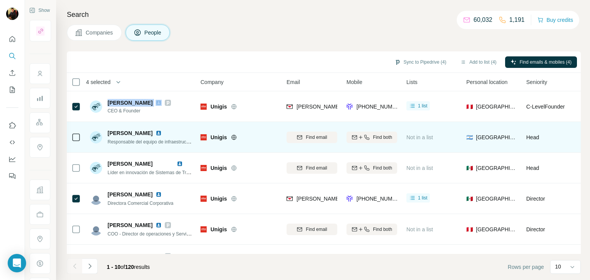
click at [233, 136] on icon at bounding box center [234, 137] width 6 height 6
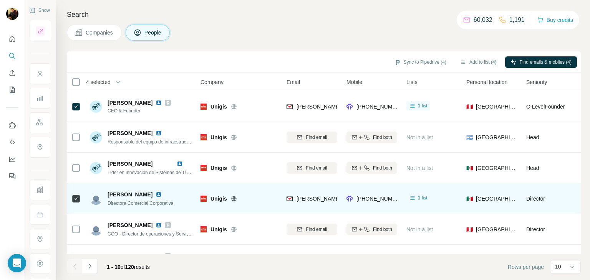
drag, startPoint x: 106, startPoint y: 195, endPoint x: 151, endPoint y: 194, distance: 44.5
click at [151, 194] on div "Elizabeth Sutton Directora Comercial Corporativa" at bounding box center [131, 199] width 83 height 16
copy span "Elizabeth Sutton"
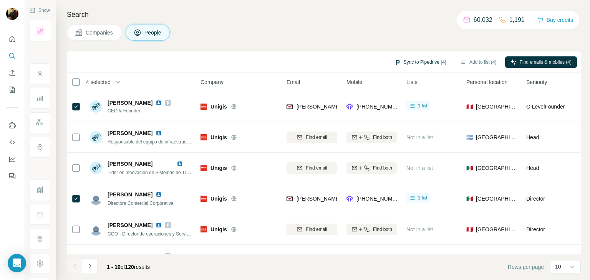
click at [419, 66] on button "Sync to Pipedrive (4)" at bounding box center [420, 62] width 63 height 12
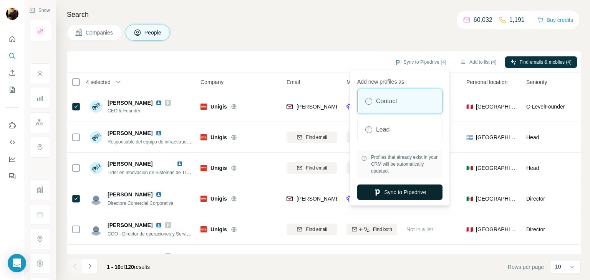
click at [388, 194] on button "Sync to Pipedrive" at bounding box center [399, 192] width 85 height 15
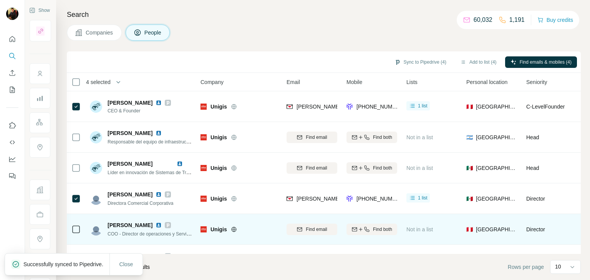
copy span "Elizabeth Sutton"
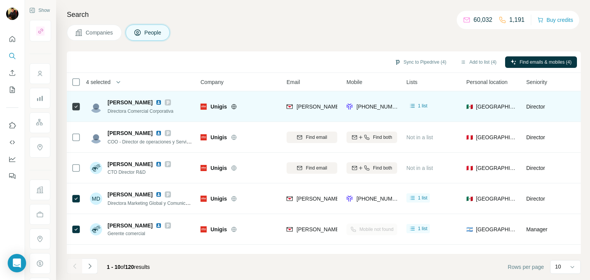
scroll to position [104, 0]
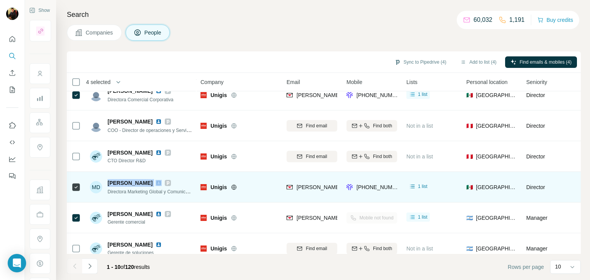
drag, startPoint x: 104, startPoint y: 183, endPoint x: 144, endPoint y: 185, distance: 40.0
click at [144, 185] on div "MD Mireya Davila Directora Marketing Global y Comunicaciones" at bounding box center [141, 187] width 102 height 16
copy div "Mireya Davila"
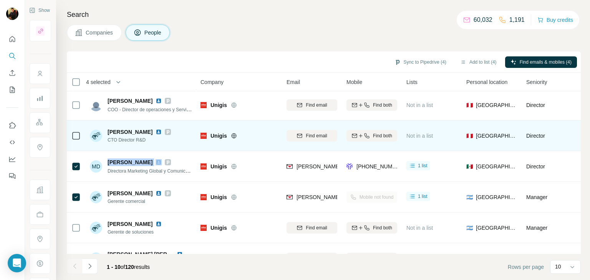
scroll to position [128, 0]
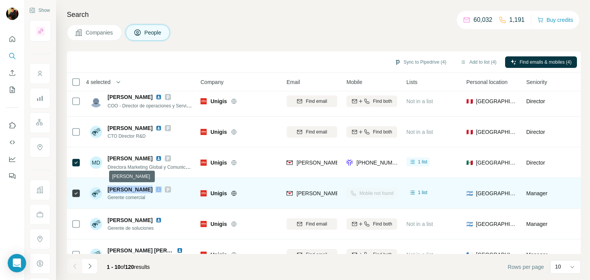
drag, startPoint x: 108, startPoint y: 190, endPoint x: 174, endPoint y: 187, distance: 66.9
click at [171, 187] on div "Adrián Carlos Bacigalupo" at bounding box center [139, 190] width 63 height 8
copy span "Adrián Carlos Bacigalupo"
click at [162, 189] on img at bounding box center [159, 190] width 6 height 6
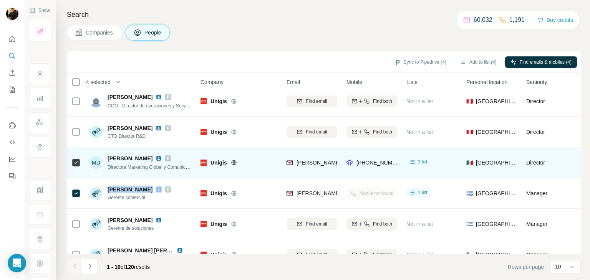
click at [156, 156] on img at bounding box center [159, 159] width 6 height 6
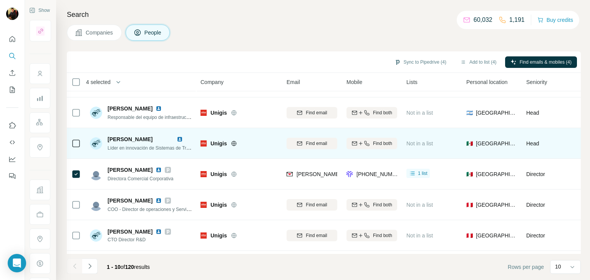
scroll to position [24, 0]
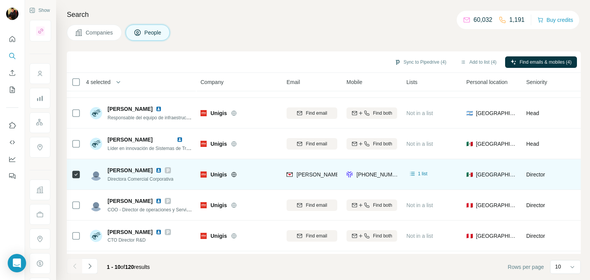
click at [156, 170] on img at bounding box center [159, 170] width 6 height 6
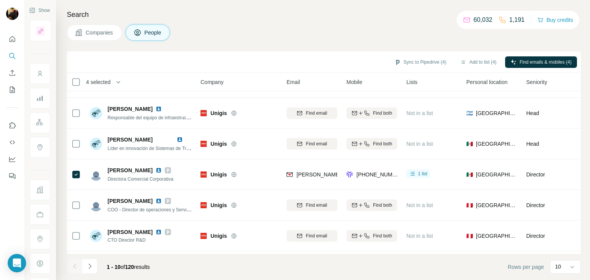
click at [82, 31] on icon at bounding box center [79, 33] width 8 height 8
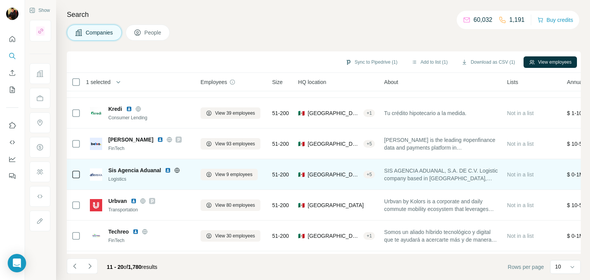
scroll to position [62, 0]
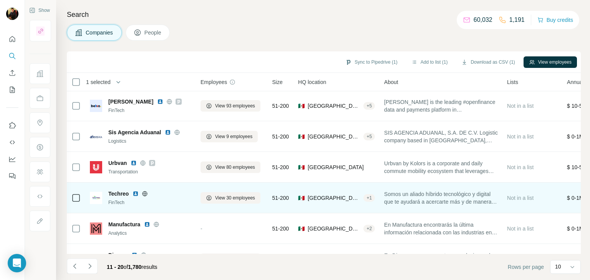
click at [145, 194] on icon at bounding box center [144, 194] width 5 height 0
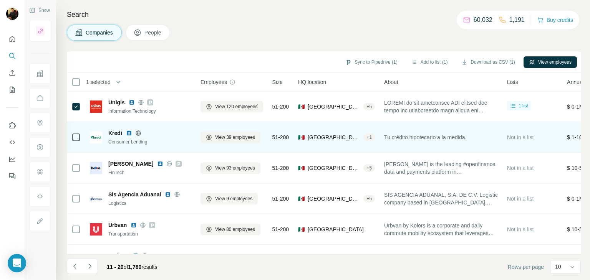
click at [138, 129] on div "Kredi" at bounding box center [149, 133] width 83 height 8
click at [138, 133] on icon at bounding box center [138, 133] width 5 height 0
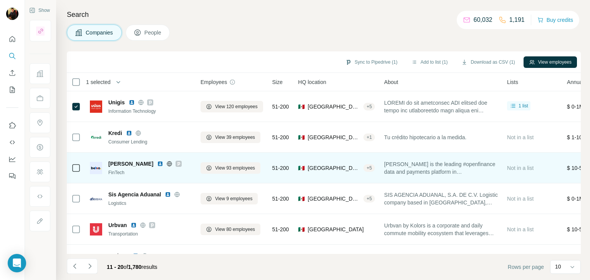
click at [166, 162] on icon at bounding box center [169, 164] width 6 height 6
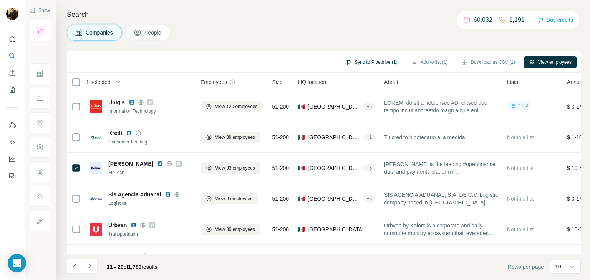
click at [379, 62] on button "Sync to Pipedrive (1)" at bounding box center [371, 62] width 63 height 12
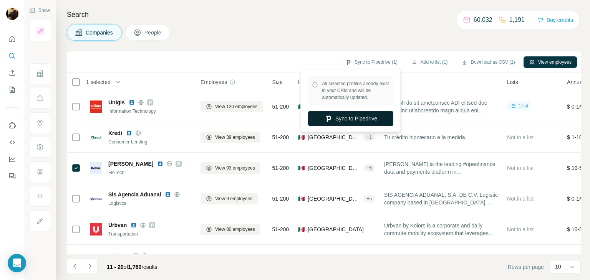
click at [349, 112] on button "Sync to Pipedrive" at bounding box center [350, 118] width 85 height 15
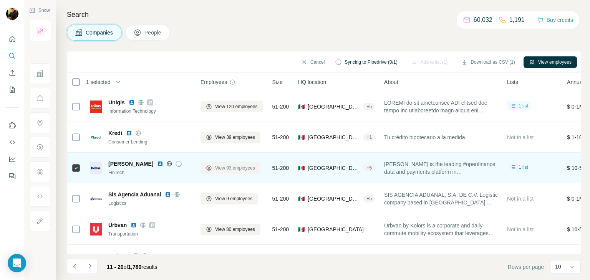
click at [225, 170] on span "View 93 employees" at bounding box center [235, 168] width 40 height 7
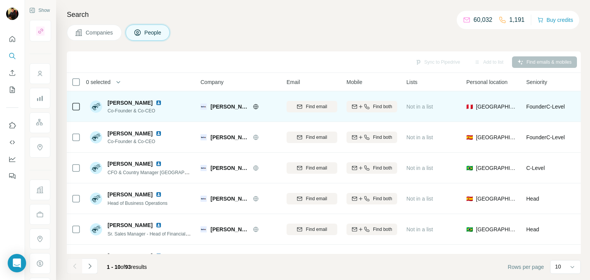
click at [156, 104] on img at bounding box center [159, 103] width 6 height 6
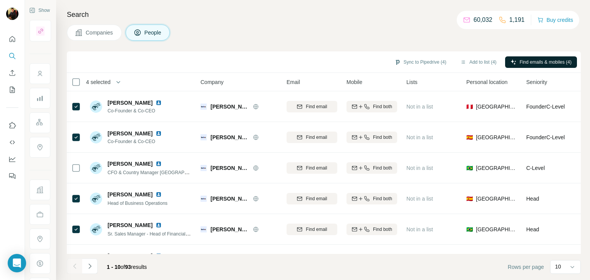
click at [523, 56] on button "Find emails & mobiles (4)" at bounding box center [541, 62] width 72 height 12
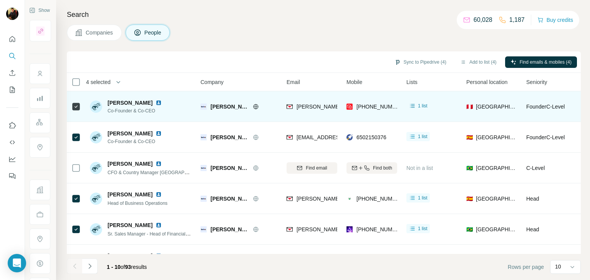
click at [156, 104] on img at bounding box center [159, 103] width 6 height 6
drag, startPoint x: 225, startPoint y: 106, endPoint x: 210, endPoint y: 110, distance: 14.8
click at [210, 110] on div "Belvo" at bounding box center [238, 106] width 77 height 21
copy span "Belvo"
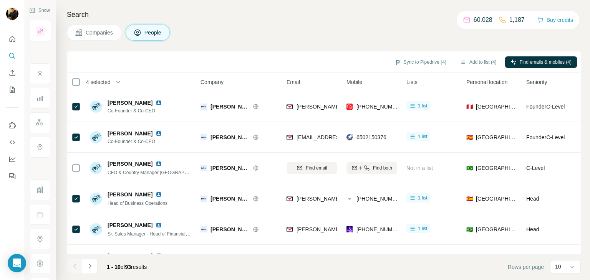
click at [426, 68] on div "Sync to Pipedrive (4)" at bounding box center [420, 62] width 63 height 13
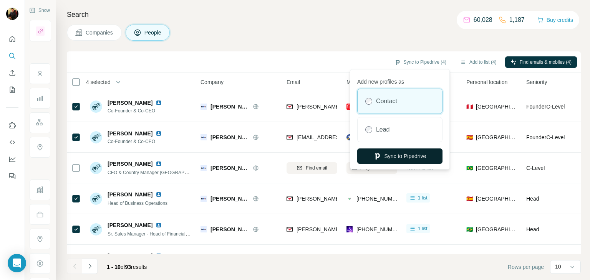
click at [390, 156] on button "Sync to Pipedrive" at bounding box center [399, 156] width 85 height 15
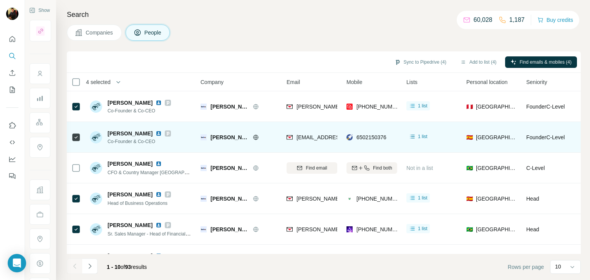
click at [156, 133] on img at bounding box center [159, 134] width 6 height 6
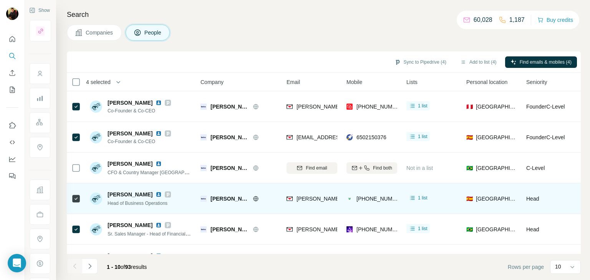
click at [156, 195] on img at bounding box center [159, 195] width 6 height 6
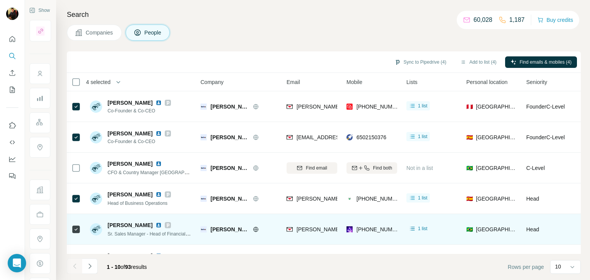
click at [157, 225] on img at bounding box center [159, 225] width 6 height 6
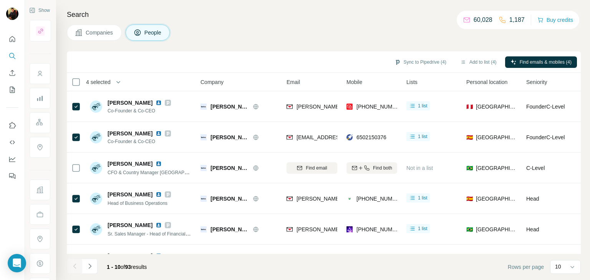
click at [104, 36] on button "Companies" at bounding box center [94, 33] width 55 height 16
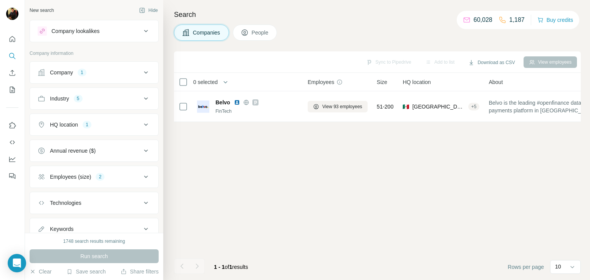
click at [112, 74] on div "Company 1" at bounding box center [90, 73] width 104 height 8
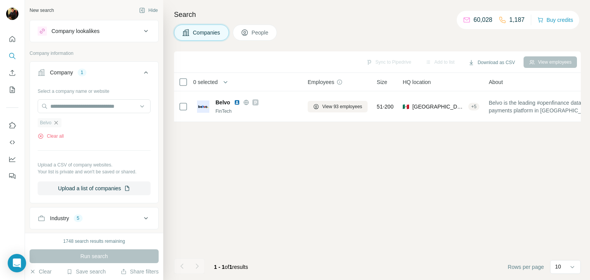
click at [58, 122] on icon "button" at bounding box center [56, 123] width 6 height 6
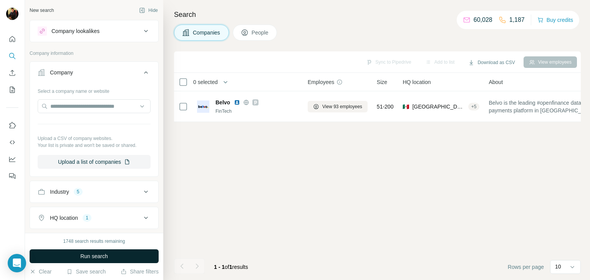
click at [74, 256] on button "Run search" at bounding box center [94, 257] width 129 height 14
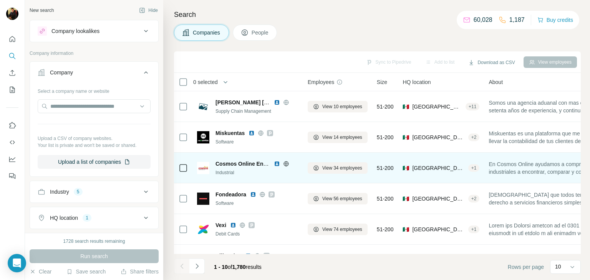
scroll to position [32, 0]
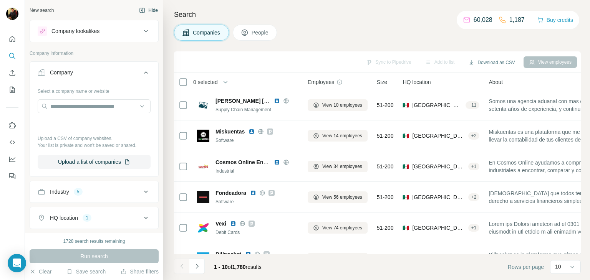
click at [149, 7] on button "Hide" at bounding box center [149, 11] width 30 height 12
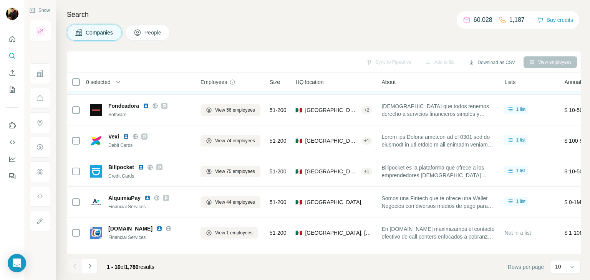
scroll to position [148, 0]
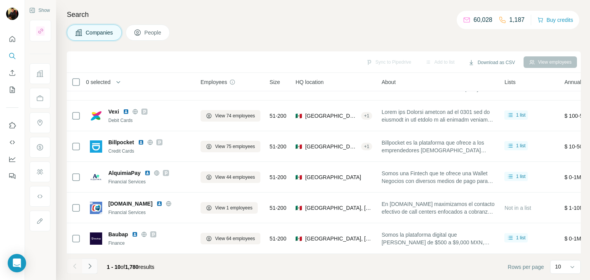
click at [91, 266] on icon "Navigate to next page" at bounding box center [90, 267] width 8 height 8
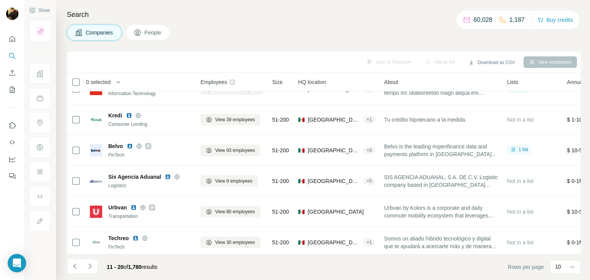
scroll to position [18, 0]
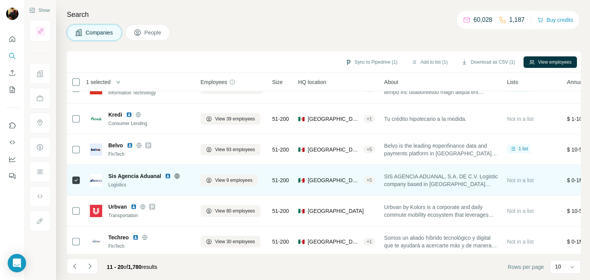
click at [178, 177] on icon at bounding box center [177, 176] width 2 height 5
click at [178, 175] on icon at bounding box center [177, 176] width 6 height 6
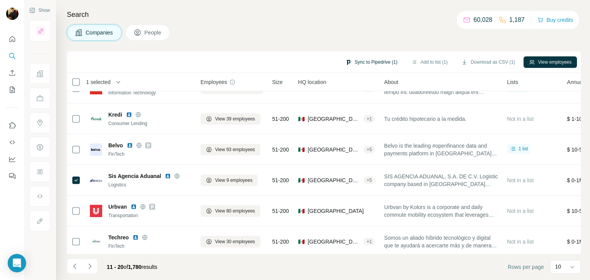
click at [370, 61] on button "Sync to Pipedrive (1)" at bounding box center [371, 62] width 63 height 12
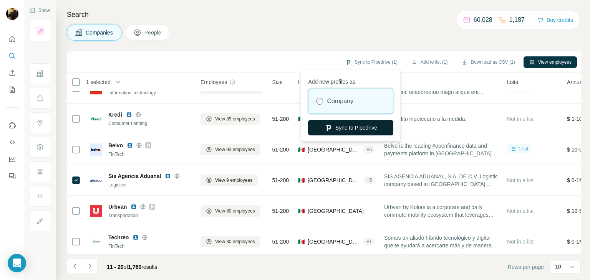
click at [347, 134] on button "Sync to Pipedrive" at bounding box center [350, 127] width 85 height 15
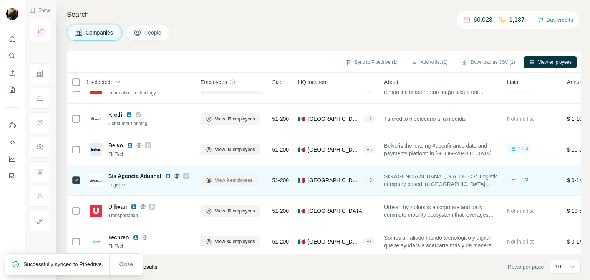
click at [225, 185] on button "View 9 employees" at bounding box center [228, 181] width 57 height 12
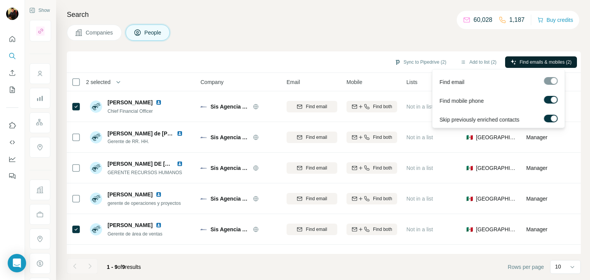
click at [545, 58] on button "Find emails & mobiles (2)" at bounding box center [541, 62] width 72 height 12
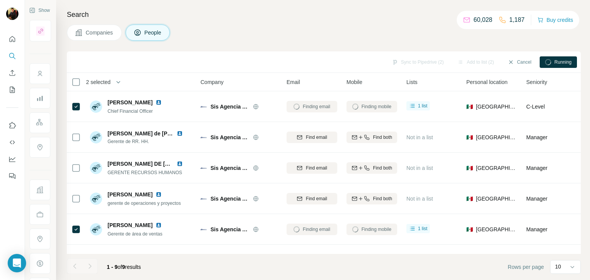
click at [89, 31] on span "Companies" at bounding box center [100, 33] width 28 height 8
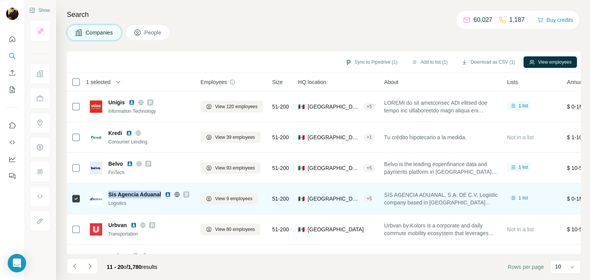
drag, startPoint x: 162, startPoint y: 194, endPoint x: 108, endPoint y: 196, distance: 54.5
click at [108, 196] on div "Sis Agencia Aduanal Logistics" at bounding box center [140, 199] width 101 height 16
copy span "Sis Agencia Aduanal"
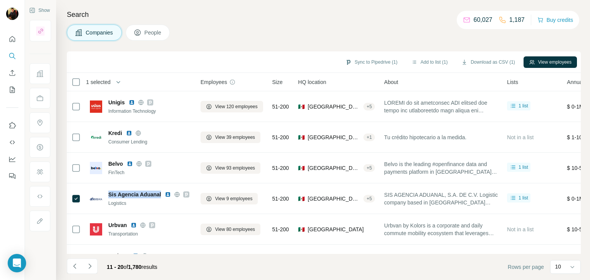
click at [157, 28] on button "People" at bounding box center [148, 33] width 45 height 16
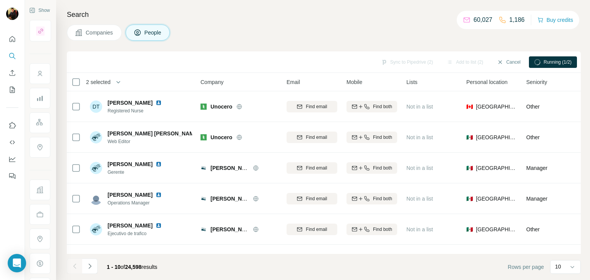
click at [105, 36] on span "Companies" at bounding box center [100, 33] width 28 height 8
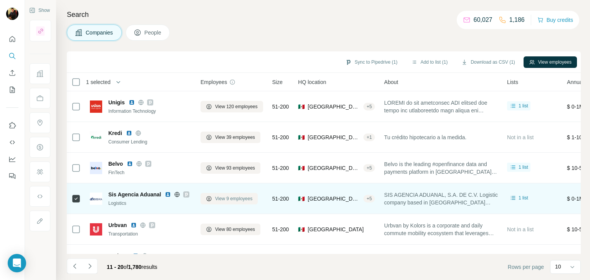
click at [214, 198] on button "View 9 employees" at bounding box center [228, 199] width 57 height 12
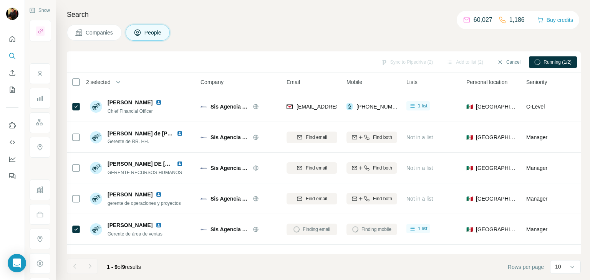
click at [400, 63] on div "Sync to Pipedrive (2)" at bounding box center [407, 62] width 63 height 12
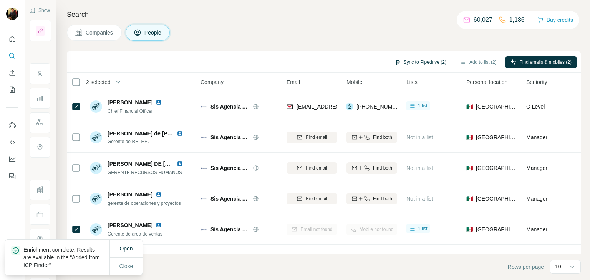
click at [400, 59] on button "Sync to Pipedrive (2)" at bounding box center [420, 62] width 63 height 12
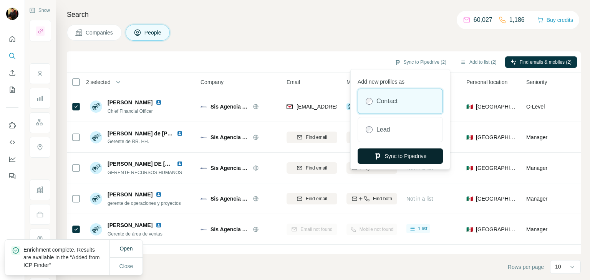
click at [376, 157] on icon "button" at bounding box center [378, 157] width 5 height 6
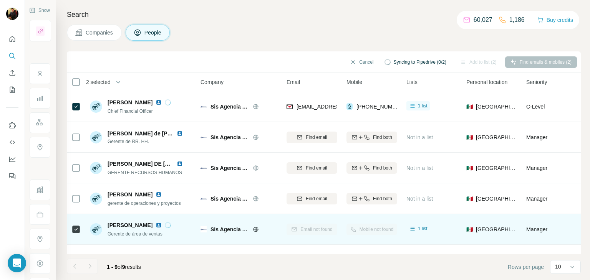
click at [156, 227] on img at bounding box center [159, 225] width 6 height 6
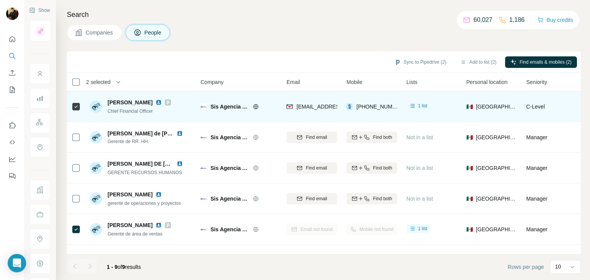
click at [156, 103] on img at bounding box center [159, 102] width 6 height 6
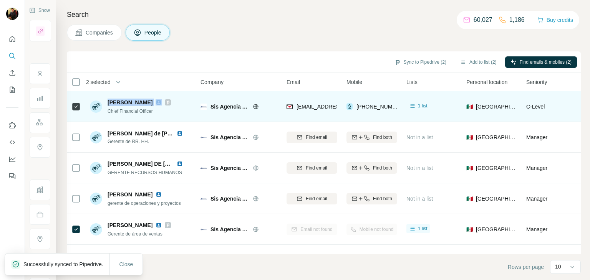
drag, startPoint x: 141, startPoint y: 101, endPoint x: 108, endPoint y: 106, distance: 34.1
click at [108, 106] on div "[PERSON_NAME]" at bounding box center [139, 103] width 63 height 8
copy span "[PERSON_NAME]"
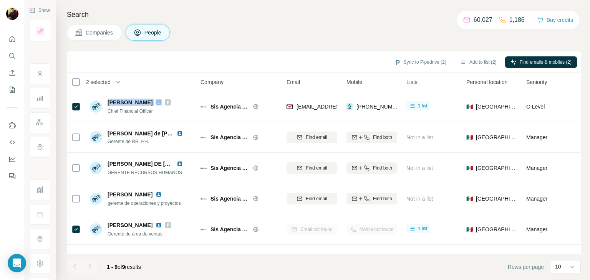
click at [108, 37] on button "Companies" at bounding box center [94, 33] width 55 height 16
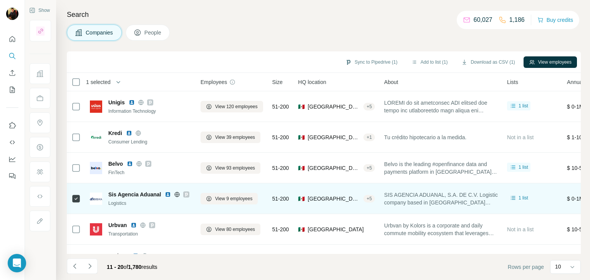
scroll to position [32, 0]
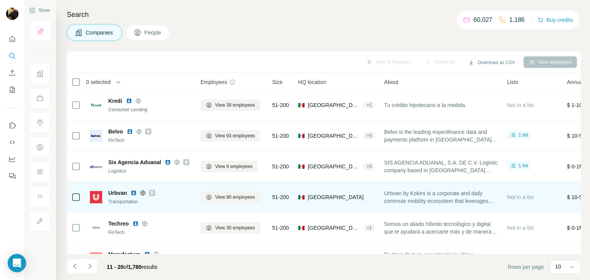
click at [144, 194] on icon at bounding box center [143, 192] width 2 height 5
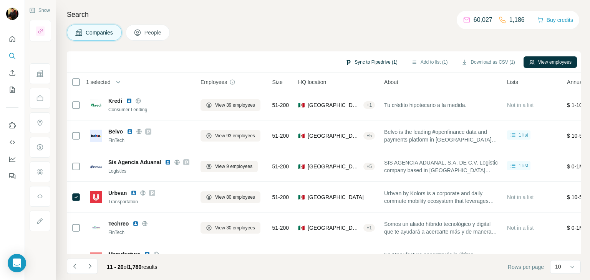
click at [366, 56] on button "Sync to Pipedrive (1)" at bounding box center [371, 62] width 63 height 12
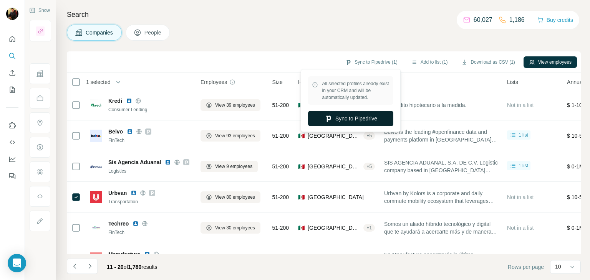
click at [327, 122] on icon "button" at bounding box center [328, 119] width 8 height 8
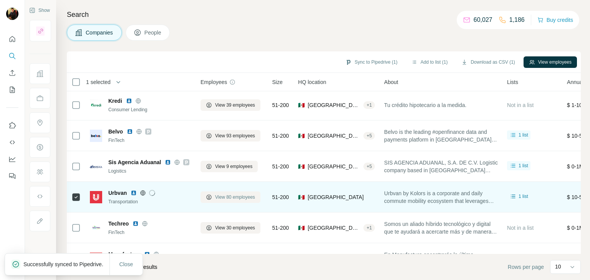
click at [217, 195] on span "View 80 employees" at bounding box center [235, 197] width 40 height 7
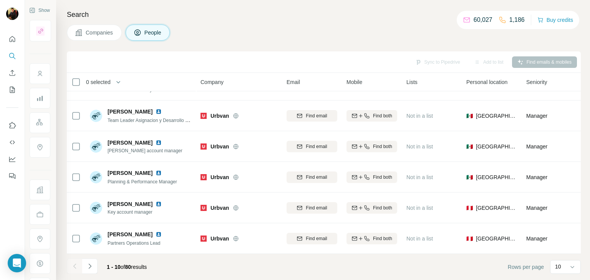
scroll to position [148, 0]
click at [89, 268] on icon "Navigate to next page" at bounding box center [89, 266] width 3 height 5
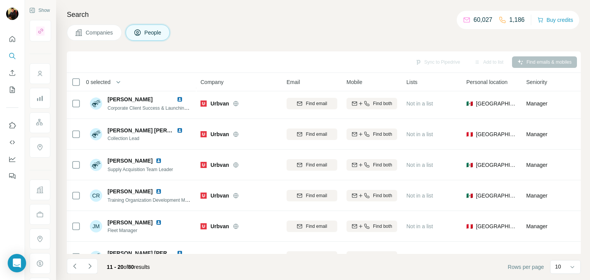
scroll to position [38, 0]
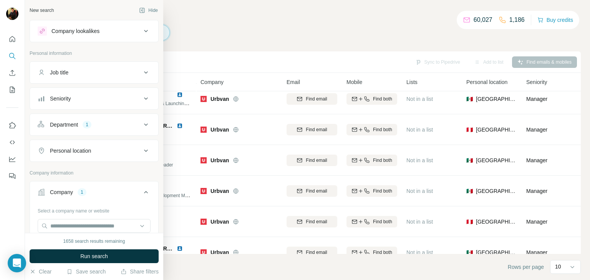
click at [77, 128] on button "Department 1" at bounding box center [94, 125] width 128 height 18
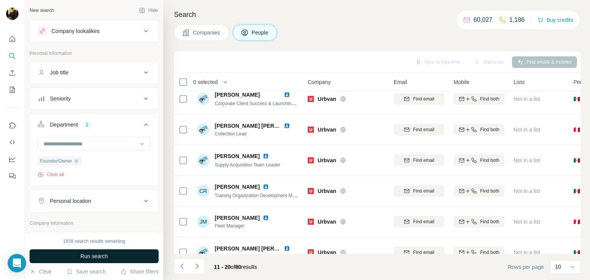
click at [51, 259] on button "Run search" at bounding box center [94, 257] width 129 height 14
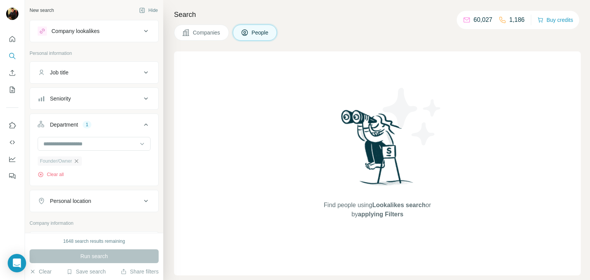
click at [78, 163] on icon "button" at bounding box center [76, 161] width 6 height 6
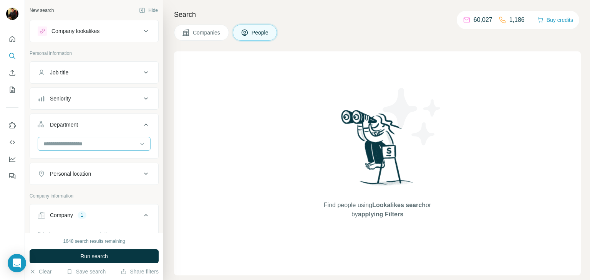
click at [67, 147] on input at bounding box center [90, 144] width 95 height 8
click at [58, 173] on div "Sales" at bounding box center [91, 175] width 94 height 8
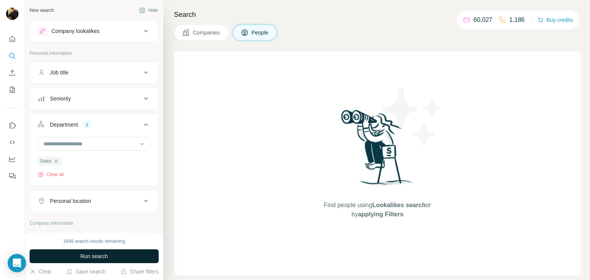
click at [59, 260] on button "Run search" at bounding box center [94, 257] width 129 height 14
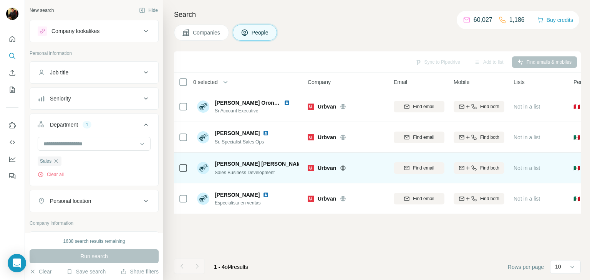
click at [309, 162] on img at bounding box center [312, 164] width 6 height 6
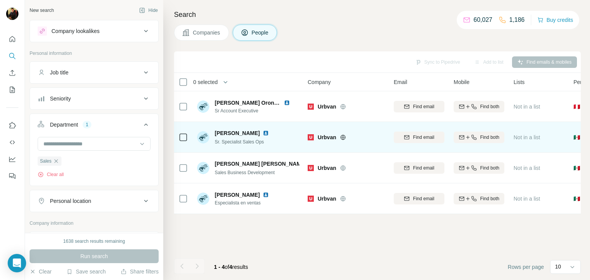
click at [263, 134] on img at bounding box center [266, 133] width 6 height 6
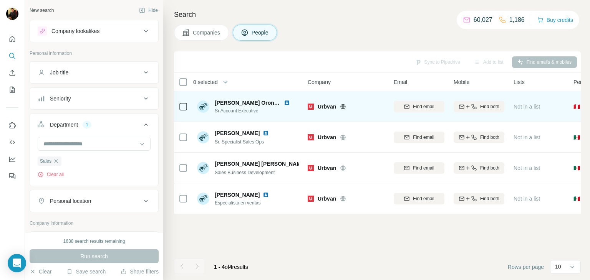
click at [285, 103] on img at bounding box center [287, 103] width 6 height 6
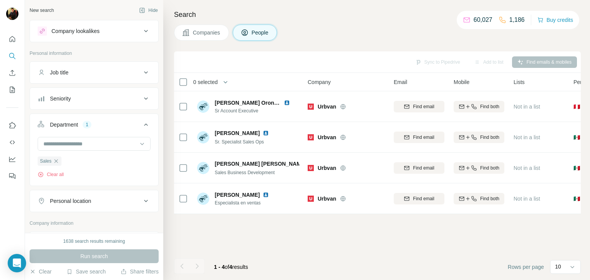
click at [205, 31] on span "Companies" at bounding box center [207, 33] width 28 height 8
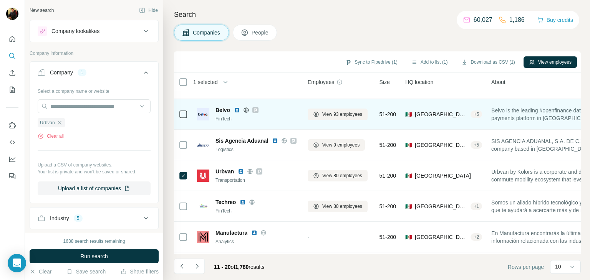
scroll to position [55, 0]
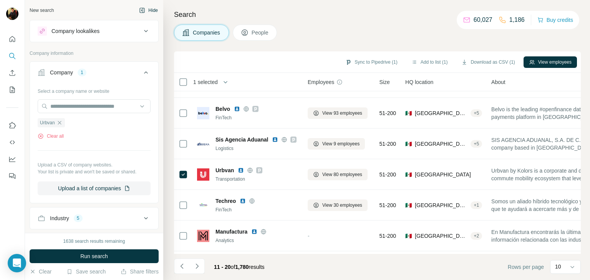
click at [143, 10] on button "Hide" at bounding box center [149, 11] width 30 height 12
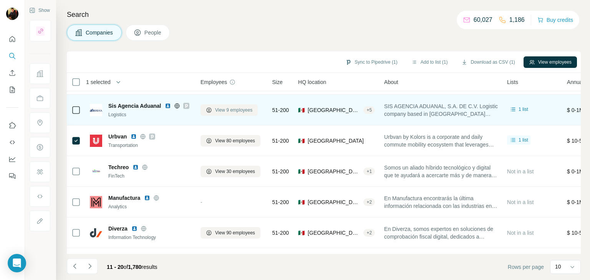
scroll to position [89, 0]
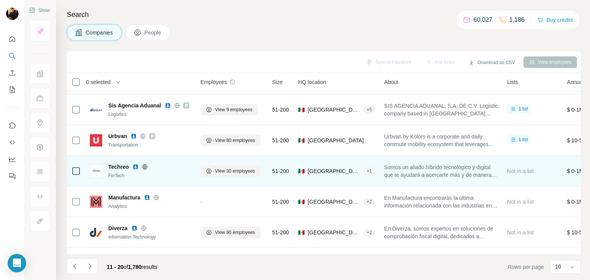
click at [151, 167] on div at bounding box center [144, 167] width 25 height 6
click at [144, 167] on icon at bounding box center [145, 167] width 6 height 6
click at [223, 173] on span "View 30 employees" at bounding box center [235, 171] width 40 height 7
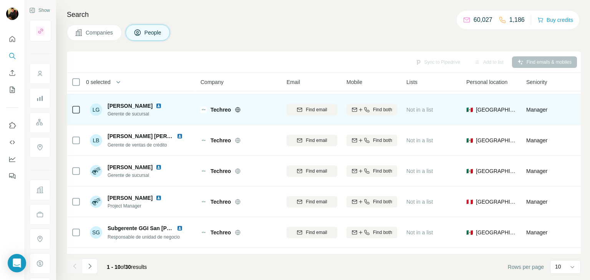
scroll to position [148, 0]
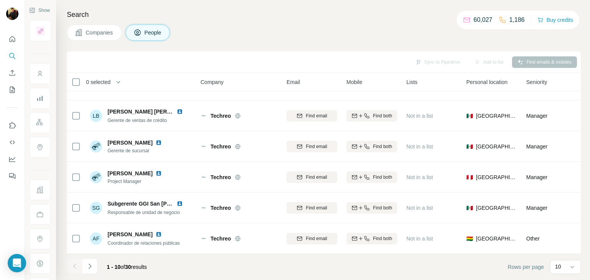
click at [93, 30] on span "Companies" at bounding box center [100, 33] width 28 height 8
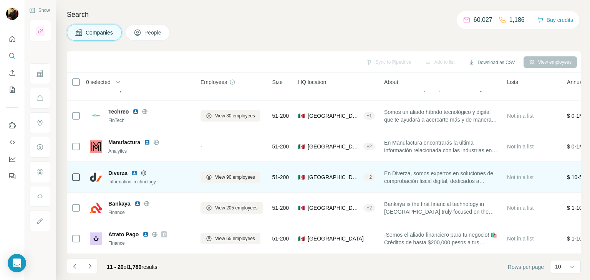
click at [144, 170] on icon at bounding box center [144, 173] width 6 height 6
click at [213, 173] on button "View 90 employees" at bounding box center [230, 178] width 60 height 12
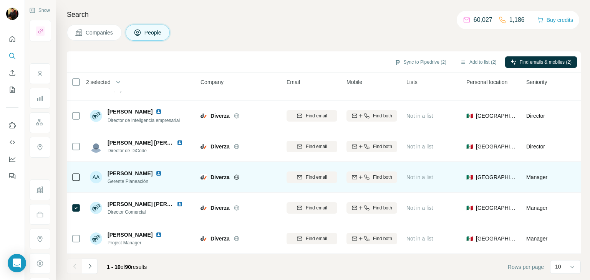
scroll to position [0, 21]
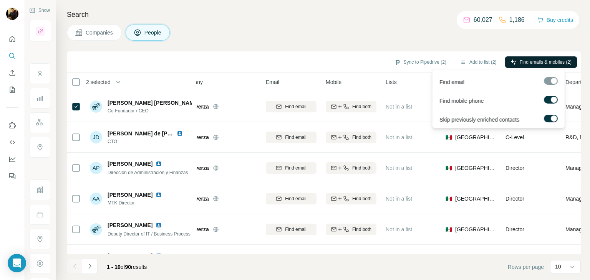
click at [530, 60] on span "Find emails & mobiles (2)" at bounding box center [546, 62] width 52 height 7
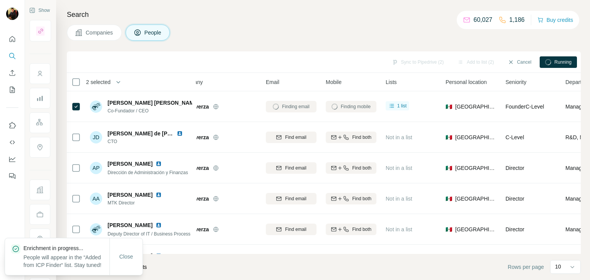
click at [86, 35] on span "Companies" at bounding box center [100, 33] width 28 height 8
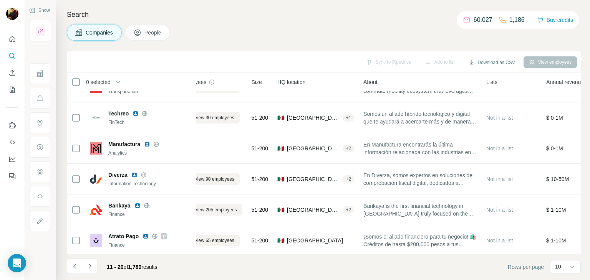
scroll to position [143, 21]
click at [360, 63] on button "Sync to Pipedrive (1)" at bounding box center [371, 62] width 63 height 12
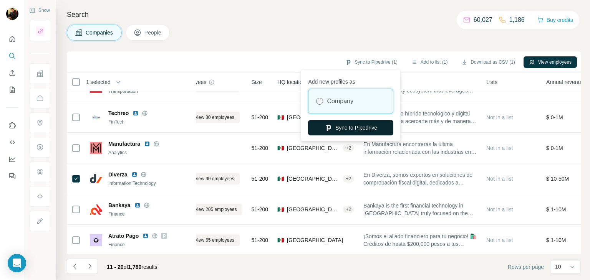
click at [336, 131] on button "Sync to Pipedrive" at bounding box center [350, 127] width 85 height 15
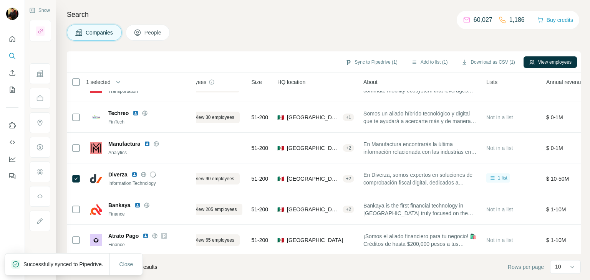
click at [141, 36] on icon at bounding box center [138, 33] width 8 height 8
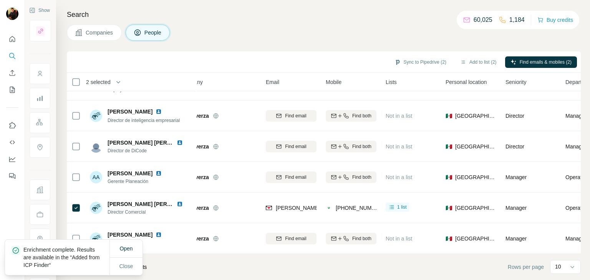
scroll to position [0, 21]
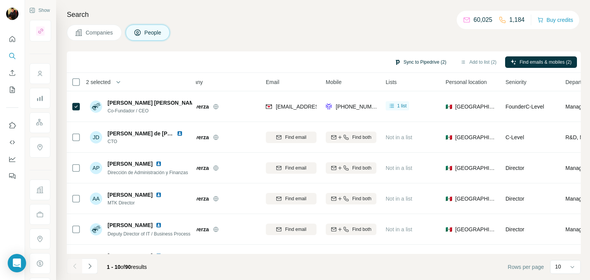
click at [413, 65] on button "Sync to Pipedrive (2)" at bounding box center [420, 62] width 63 height 12
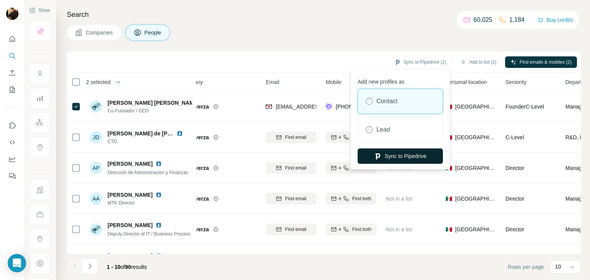
click at [383, 157] on button "Sync to Pipedrive" at bounding box center [399, 156] width 85 height 15
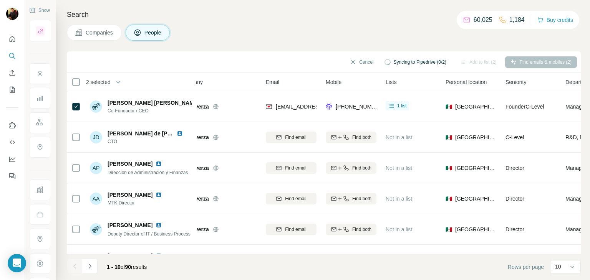
click at [94, 33] on span "Companies" at bounding box center [100, 33] width 28 height 8
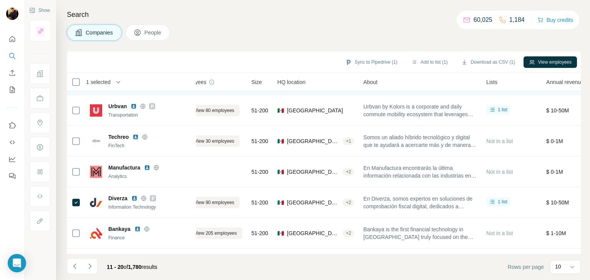
scroll to position [121, 21]
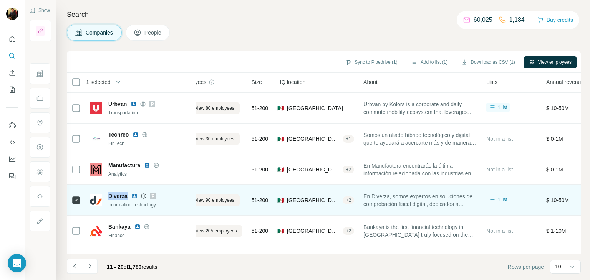
drag, startPoint x: 129, startPoint y: 196, endPoint x: 109, endPoint y: 195, distance: 20.0
click at [109, 195] on div "Diverza" at bounding box center [149, 196] width 83 height 8
copy span "Diverza"
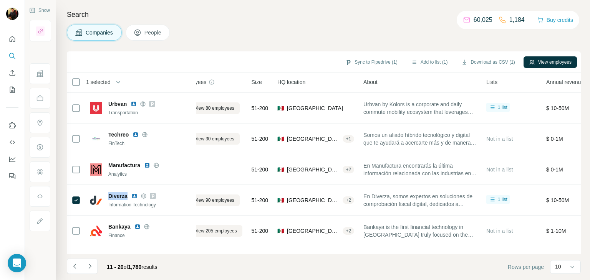
click at [157, 37] on button "People" at bounding box center [148, 33] width 45 height 16
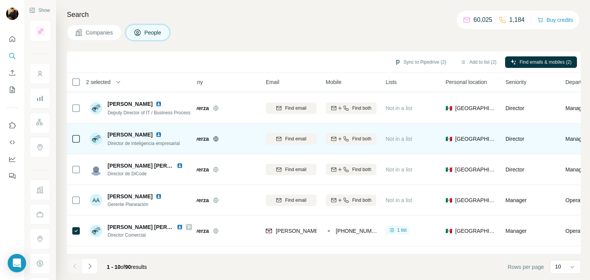
scroll to position [0, 21]
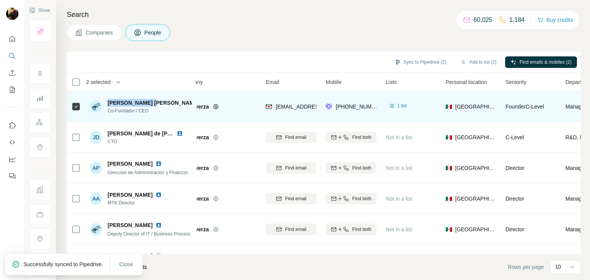
drag, startPoint x: 148, startPoint y: 103, endPoint x: 109, endPoint y: 103, distance: 39.2
click at [109, 103] on div "[PERSON_NAME] [PERSON_NAME]" at bounding box center [150, 103] width 84 height 8
copy span "[PERSON_NAME] [PERSON_NAME]"
click at [202, 101] on img at bounding box center [205, 103] width 6 height 6
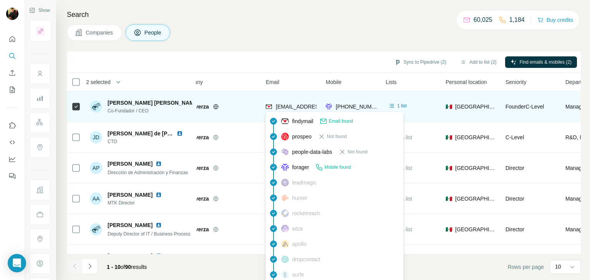
click at [295, 106] on span "[EMAIL_ADDRESS][DOMAIN_NAME]" at bounding box center [321, 107] width 91 height 6
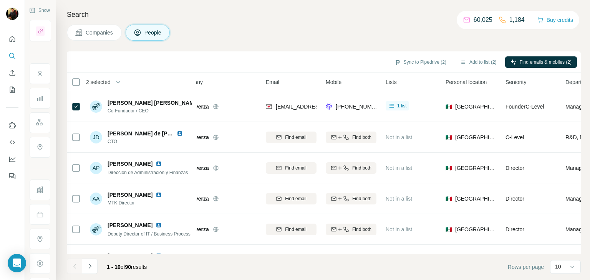
click at [303, 85] on div "Email" at bounding box center [291, 82] width 51 height 9
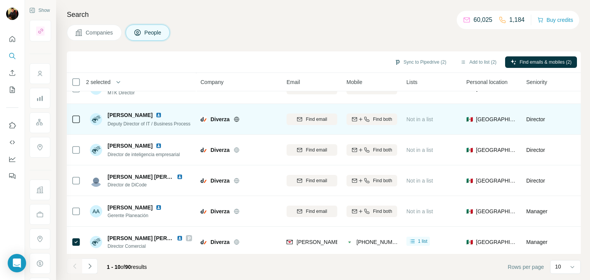
scroll to position [111, 0]
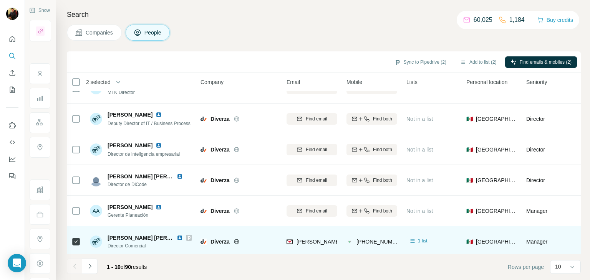
click at [178, 235] on img at bounding box center [180, 238] width 6 height 6
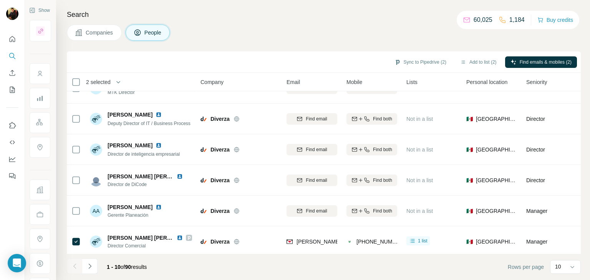
click at [107, 35] on span "Companies" at bounding box center [100, 33] width 28 height 8
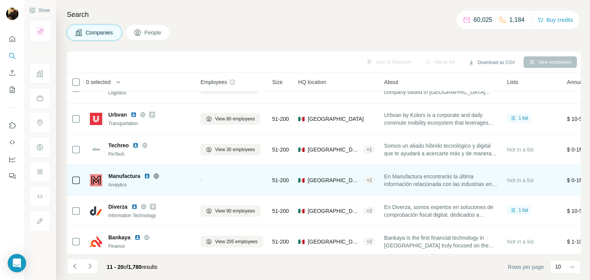
scroll to position [148, 0]
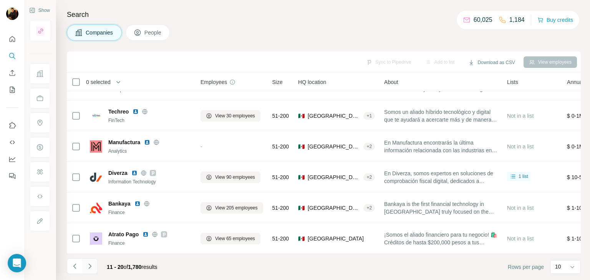
click at [90, 270] on button "Navigate to next page" at bounding box center [89, 266] width 15 height 15
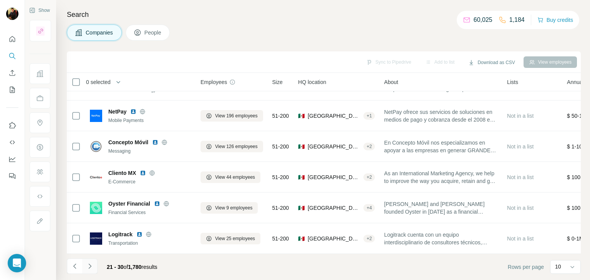
click at [91, 264] on icon "Navigate to next page" at bounding box center [90, 267] width 8 height 8
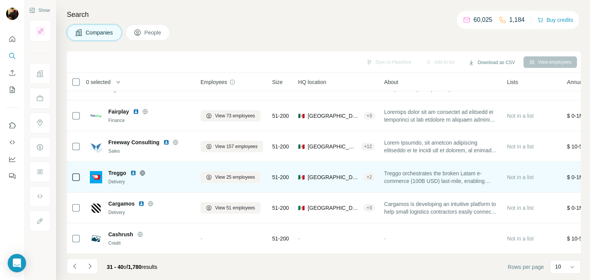
click at [132, 170] on img at bounding box center [133, 173] width 6 height 6
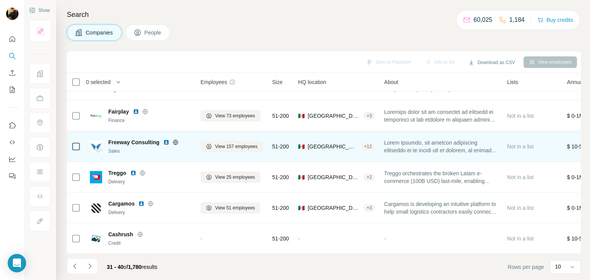
click at [176, 140] on icon at bounding box center [175, 142] width 2 height 5
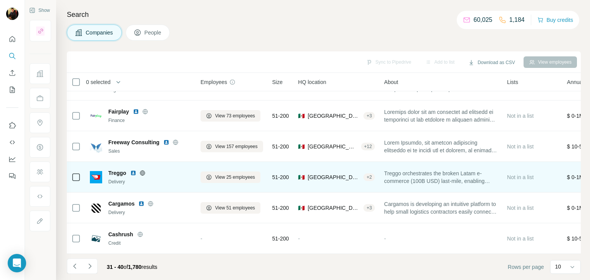
click at [143, 170] on icon at bounding box center [142, 173] width 6 height 6
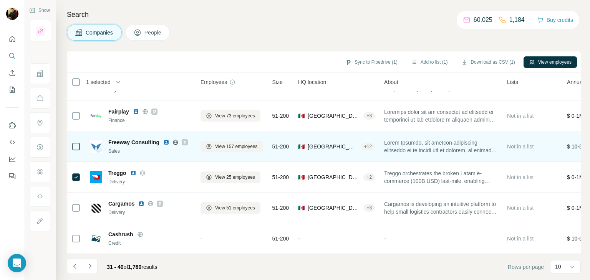
click at [73, 146] on icon at bounding box center [75, 146] width 9 height 9
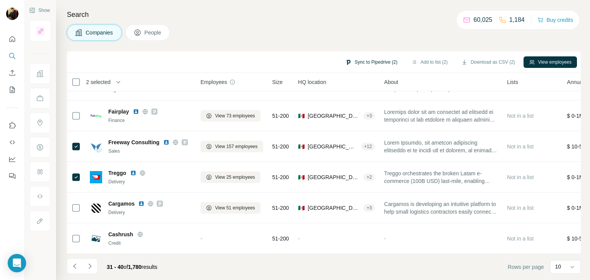
click at [386, 61] on button "Sync to Pipedrive (2)" at bounding box center [371, 62] width 63 height 12
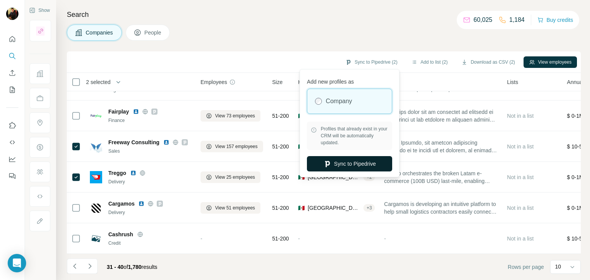
click at [328, 163] on icon "button" at bounding box center [327, 164] width 5 height 6
